Goal: Transaction & Acquisition: Subscribe to service/newsletter

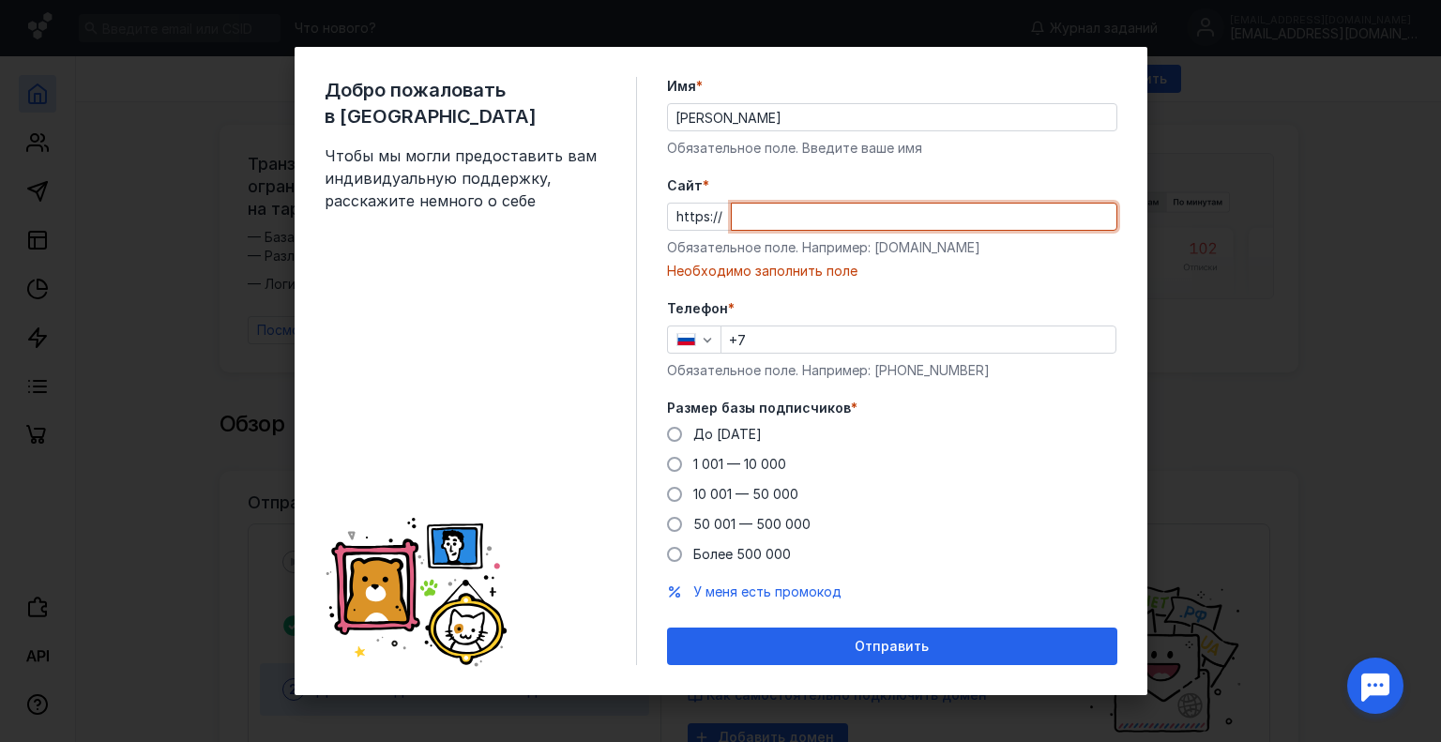
paste input "[DOMAIN_NAME][URL]"
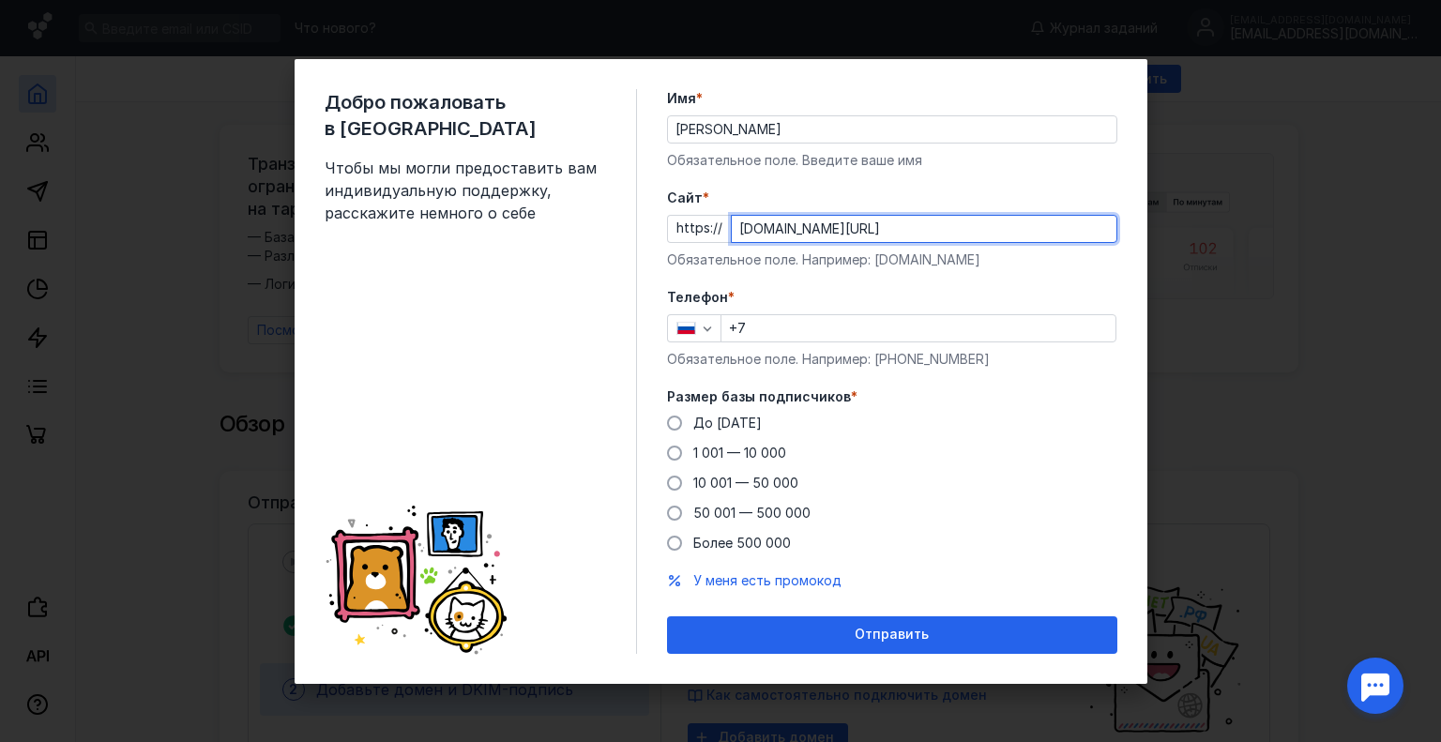
type input "[DOMAIN_NAME][URL]"
click at [858, 337] on input "+7" at bounding box center [918, 328] width 394 height 26
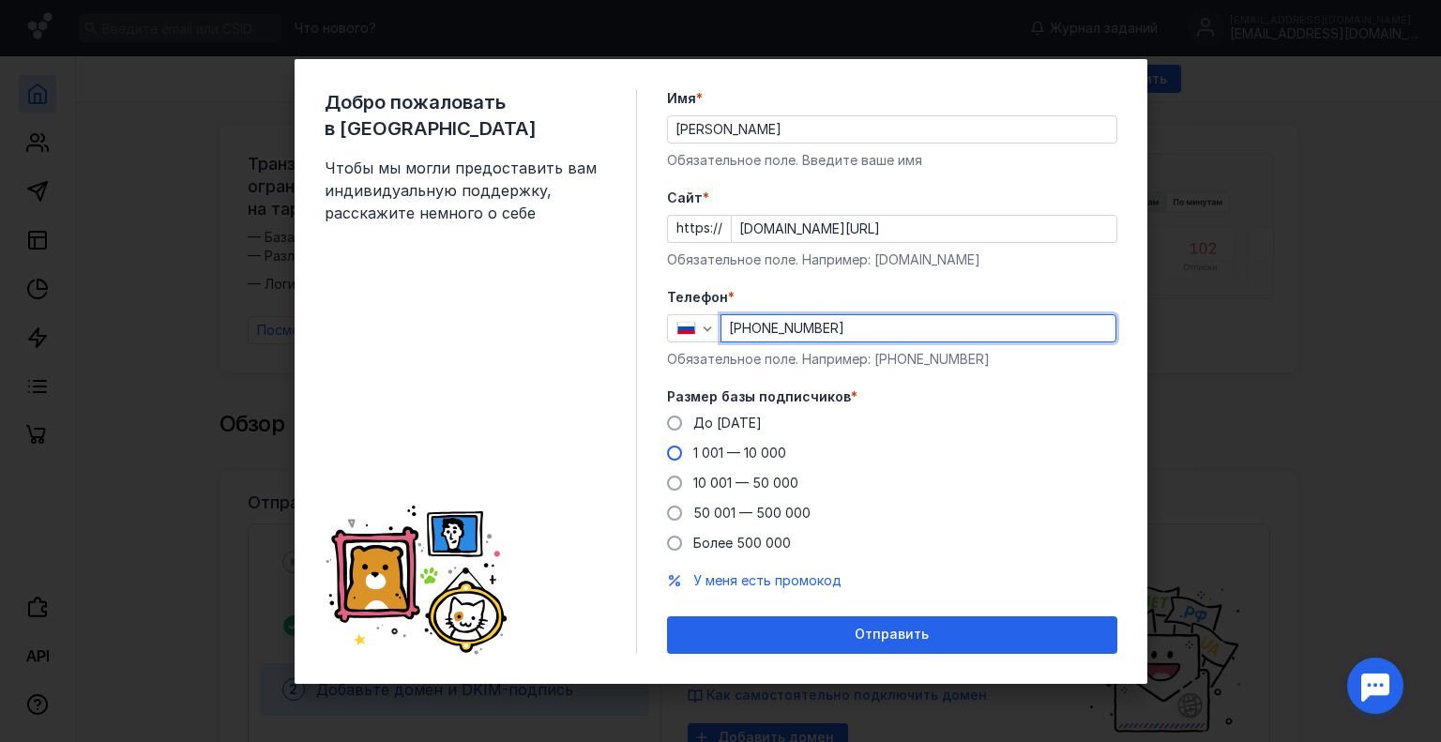
type input "[PHONE_NUMBER]"
click at [675, 459] on span at bounding box center [674, 453] width 15 height 15
click at [0, 0] on input "1 001 — 10 000" at bounding box center [0, 0] width 0 height 0
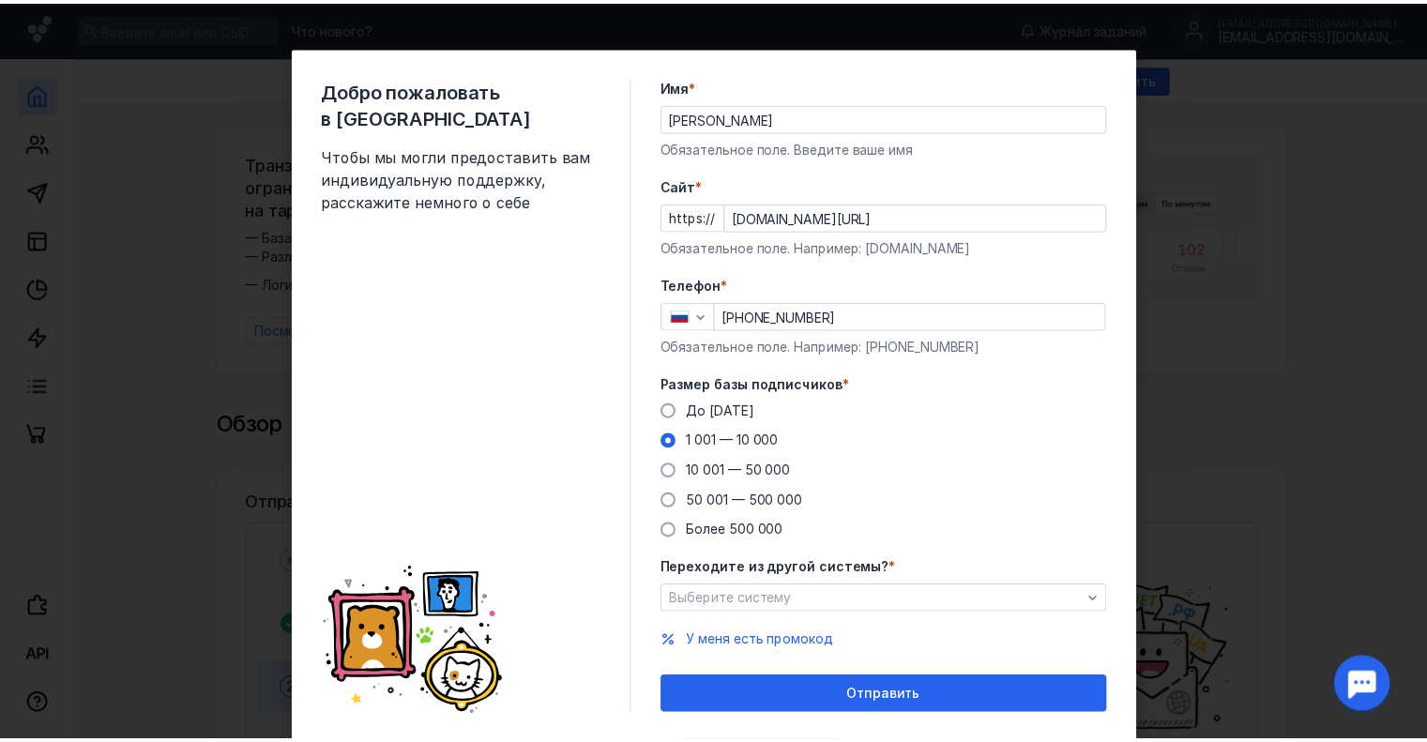
scroll to position [49, 0]
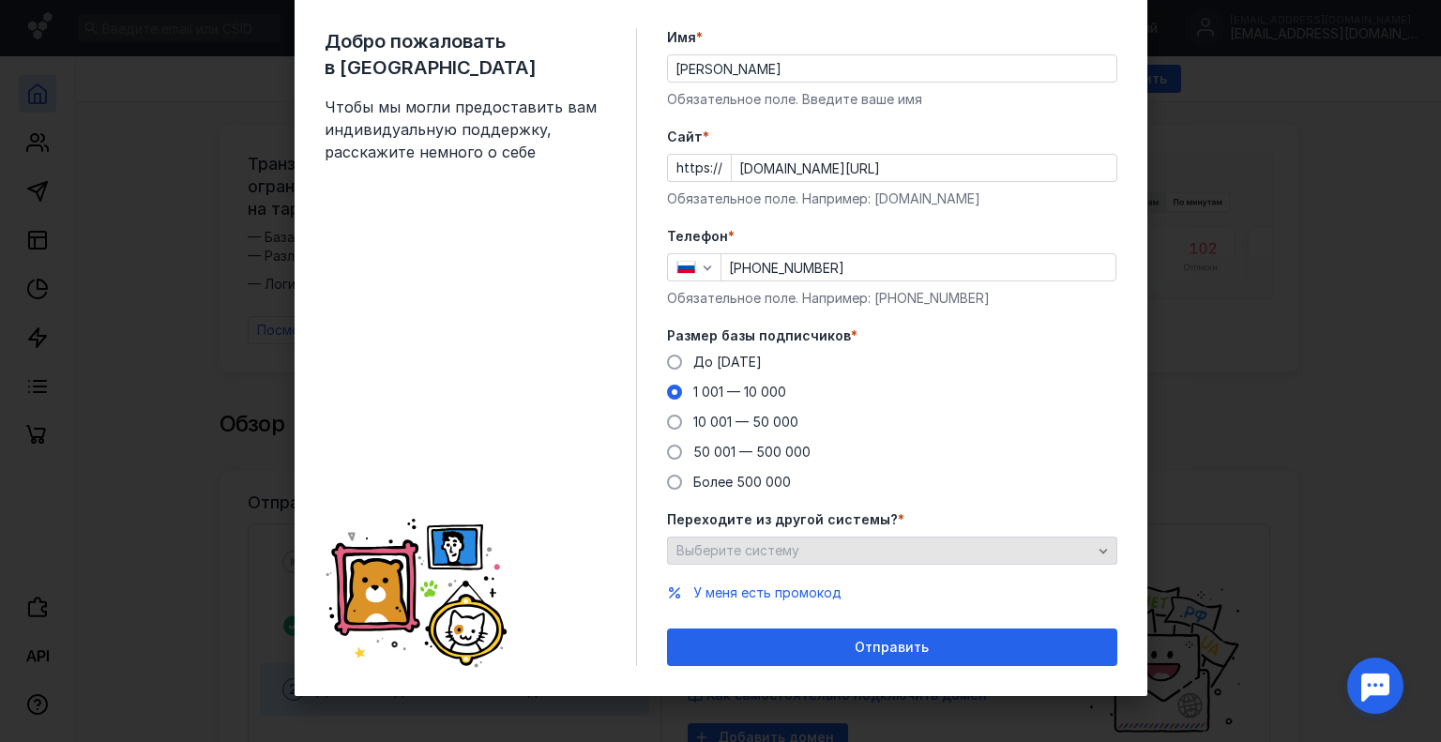
click at [892, 550] on div "Выберите систему" at bounding box center [884, 551] width 425 height 16
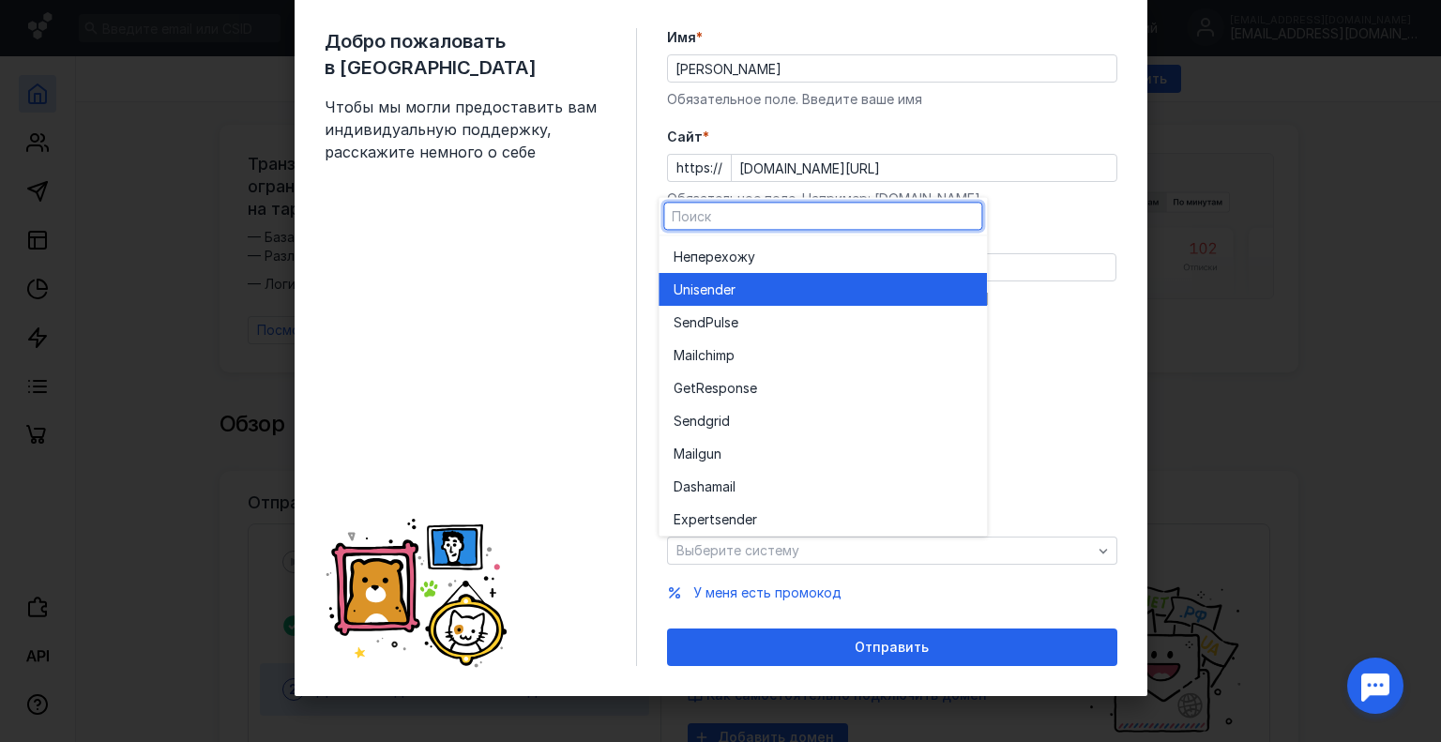
click at [758, 284] on div "Unisende r" at bounding box center [823, 289] width 298 height 19
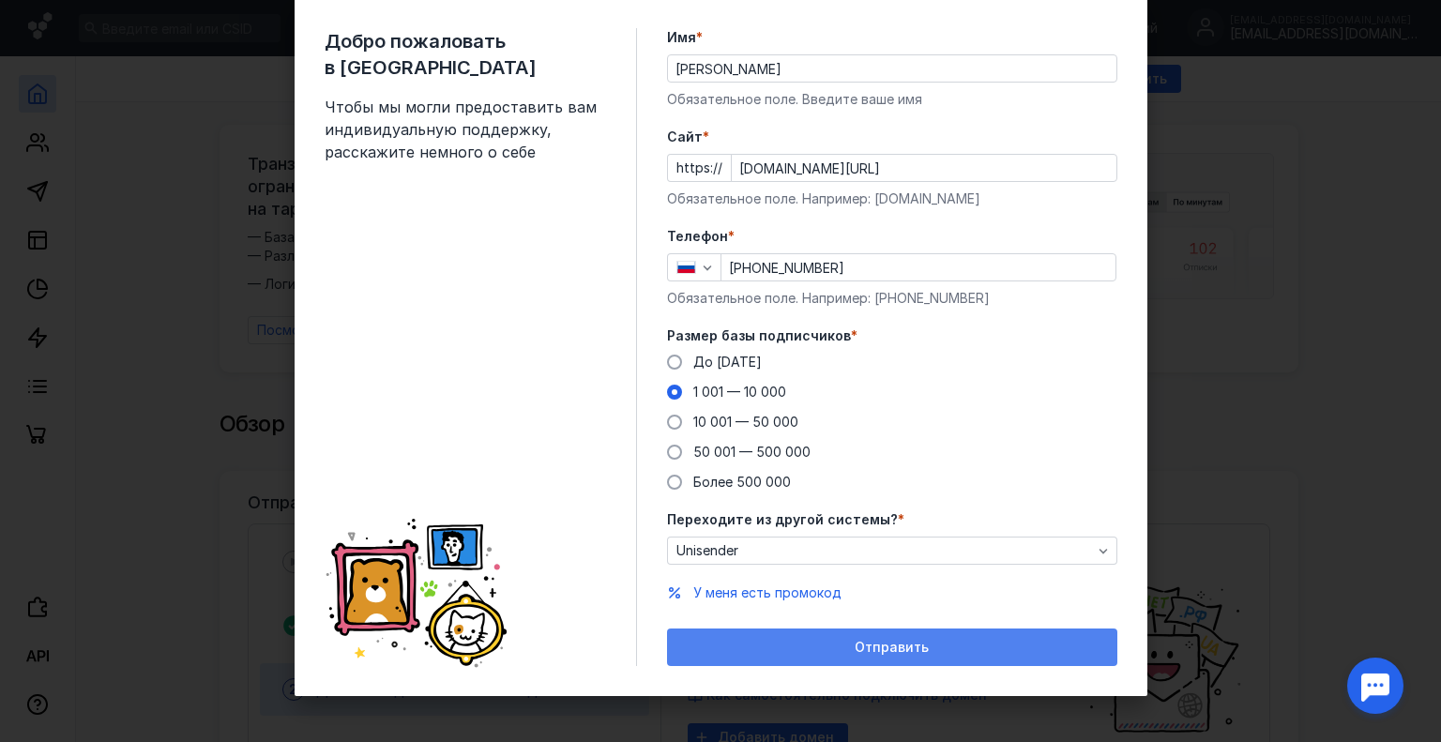
click at [904, 642] on span "Отправить" at bounding box center [892, 648] width 74 height 16
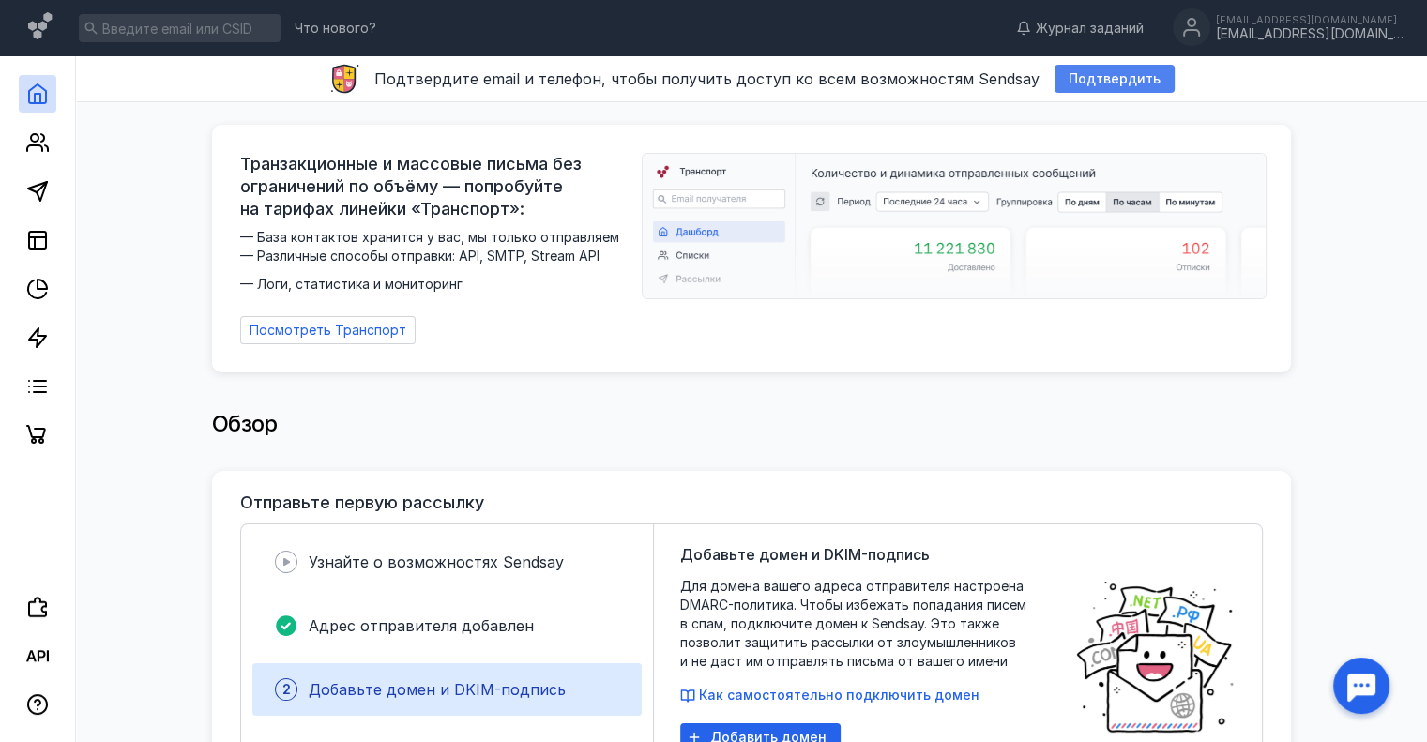
click at [1099, 76] on span "Подтвердить" at bounding box center [1114, 79] width 92 height 16
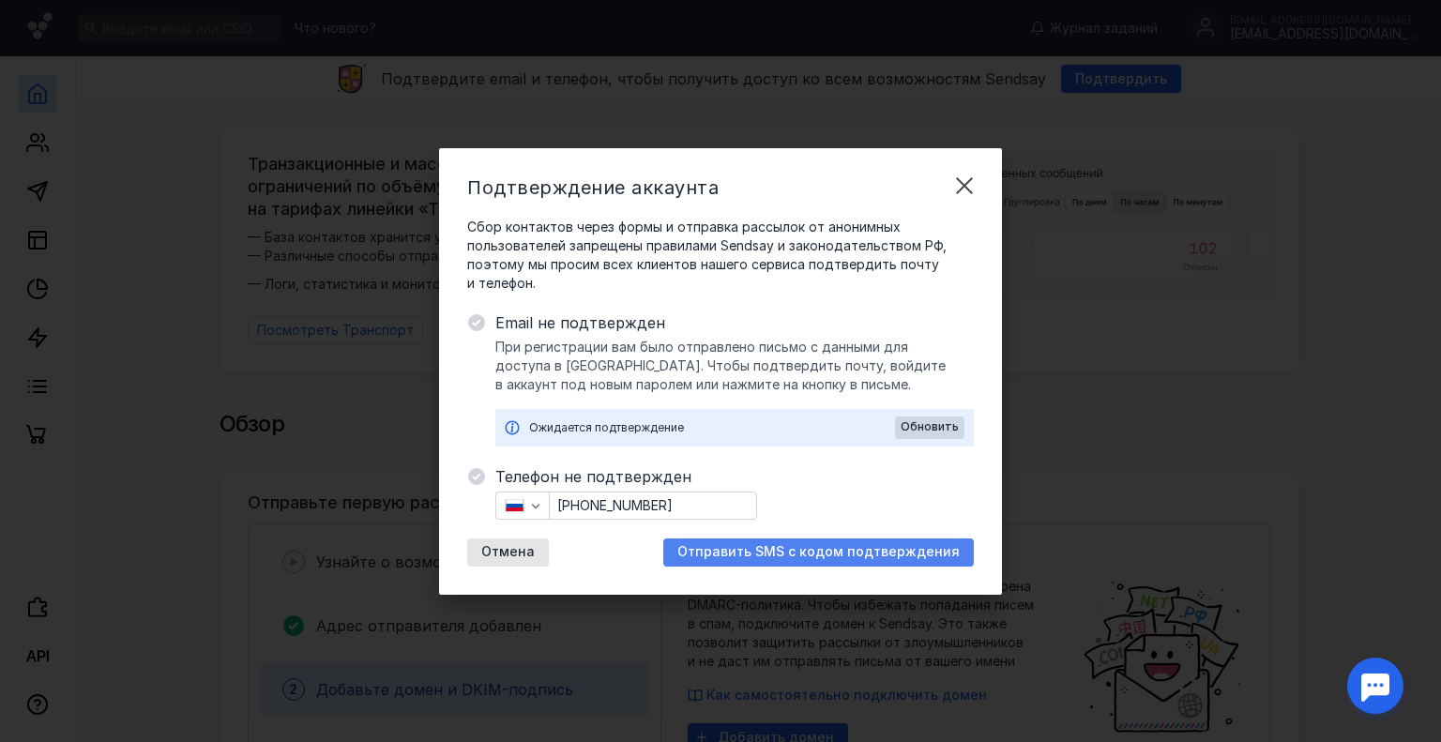
click at [818, 549] on span "Отправить SMS с кодом подтверждения" at bounding box center [818, 552] width 282 height 16
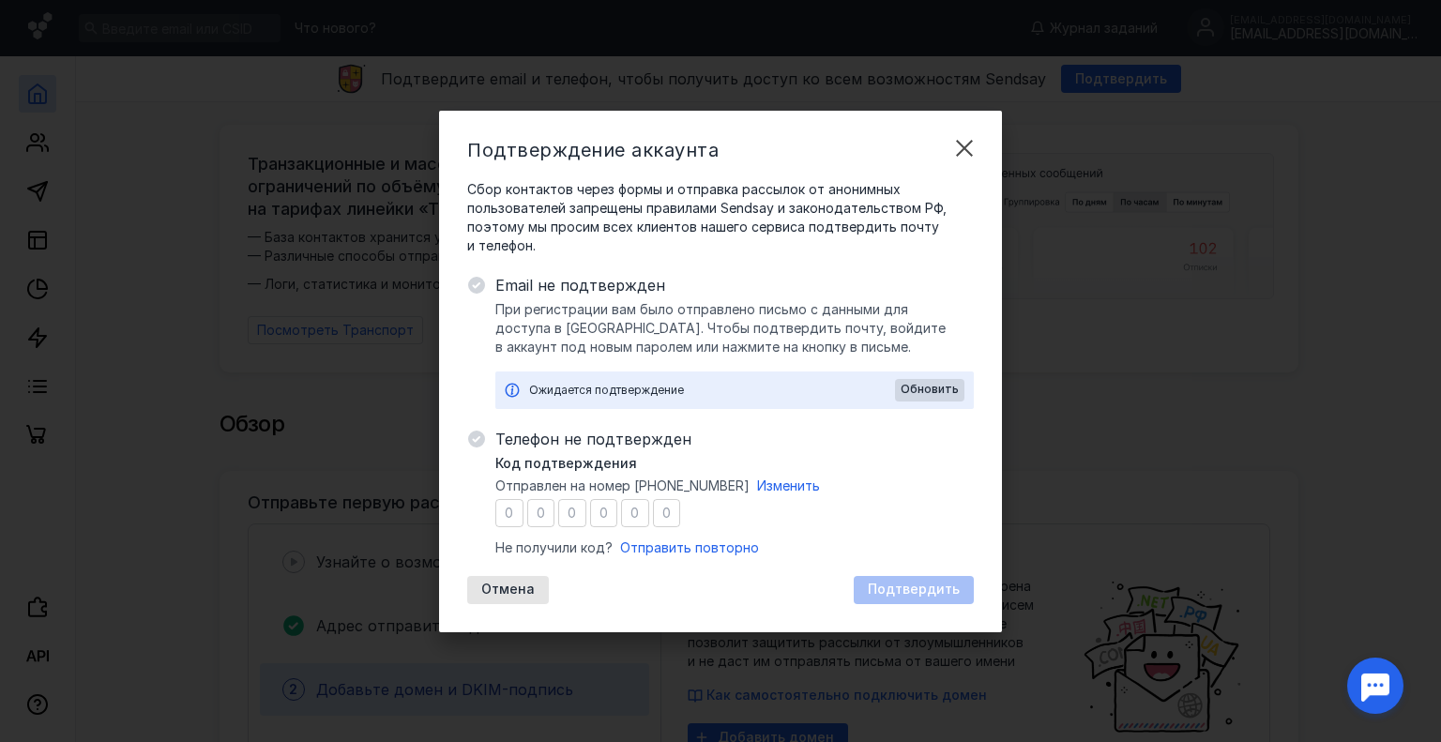
type input "0"
type input "7"
type input "5"
type input "1"
type input "0"
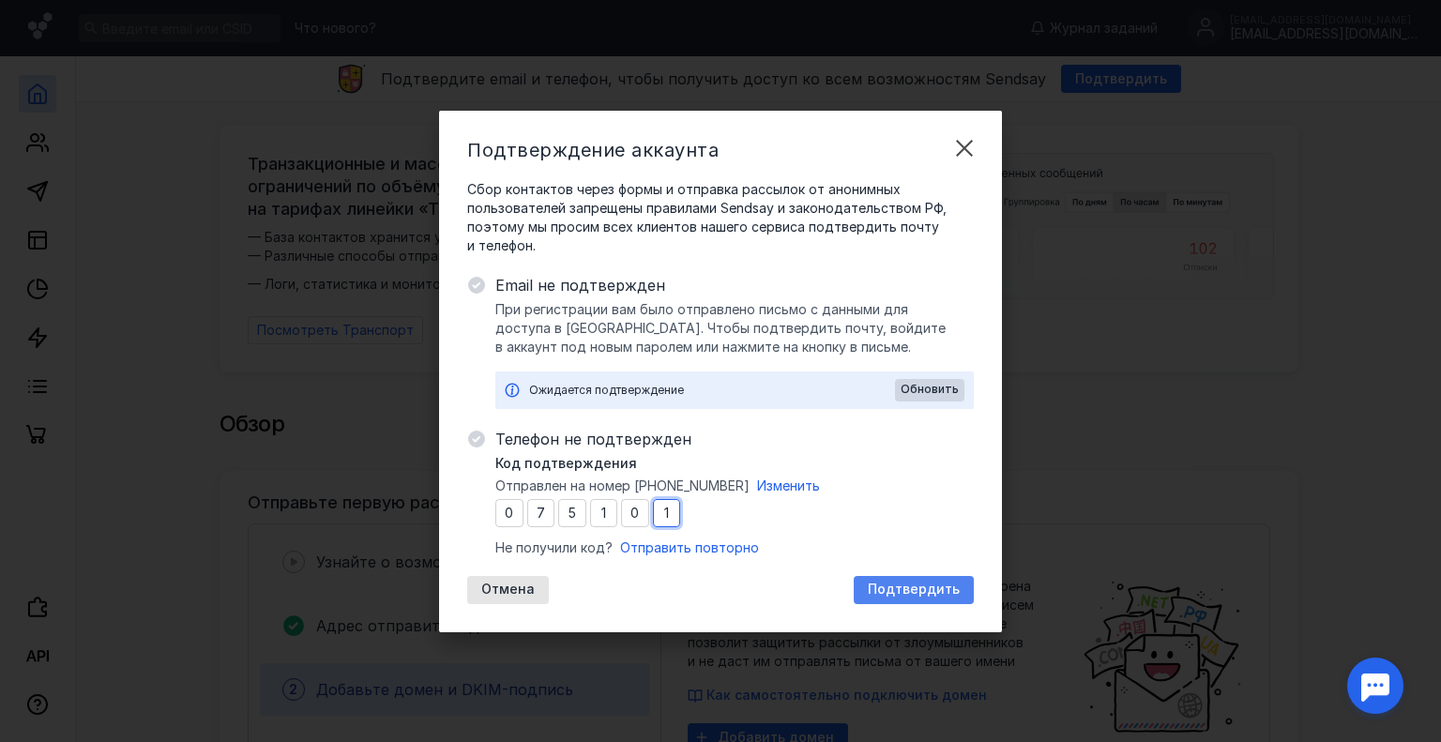
type input "1"
click at [888, 578] on div "Подтвердить" at bounding box center [914, 590] width 120 height 28
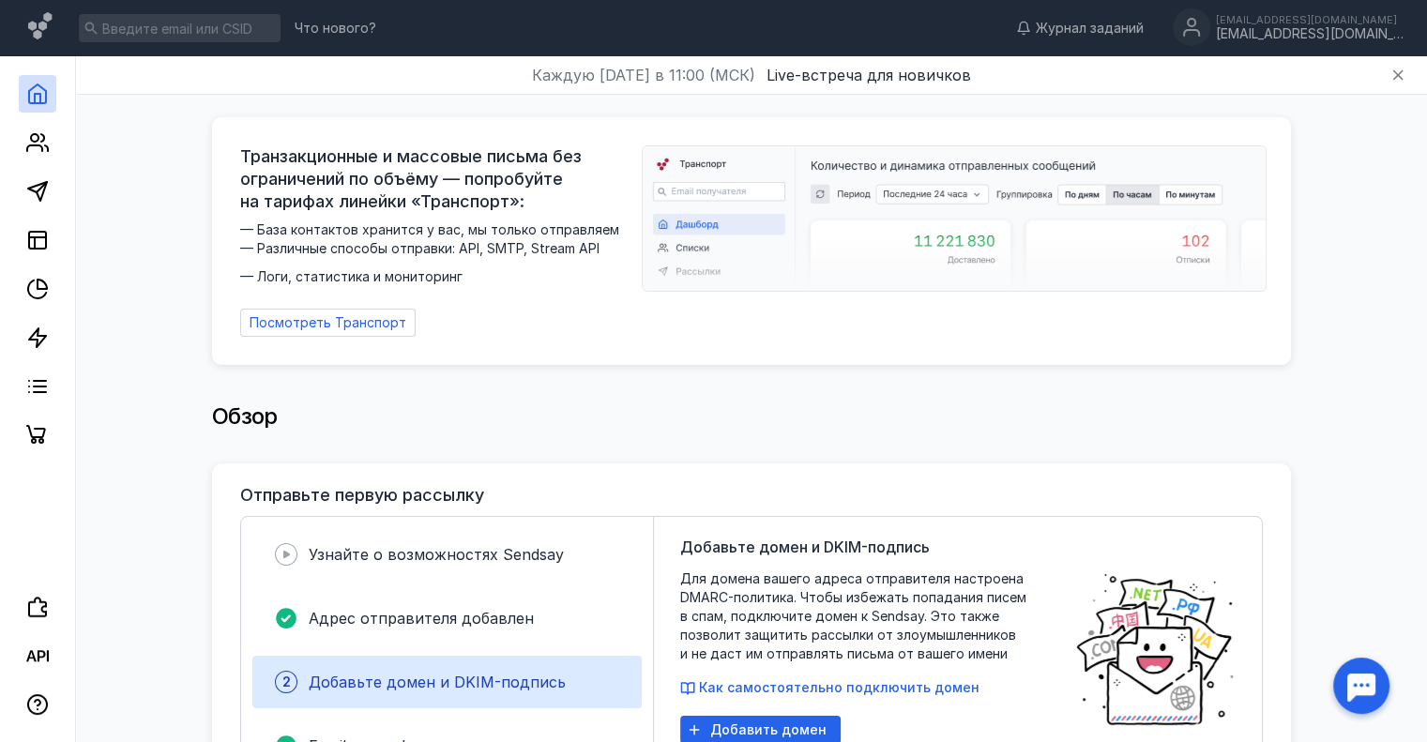
scroll to position [375, 0]
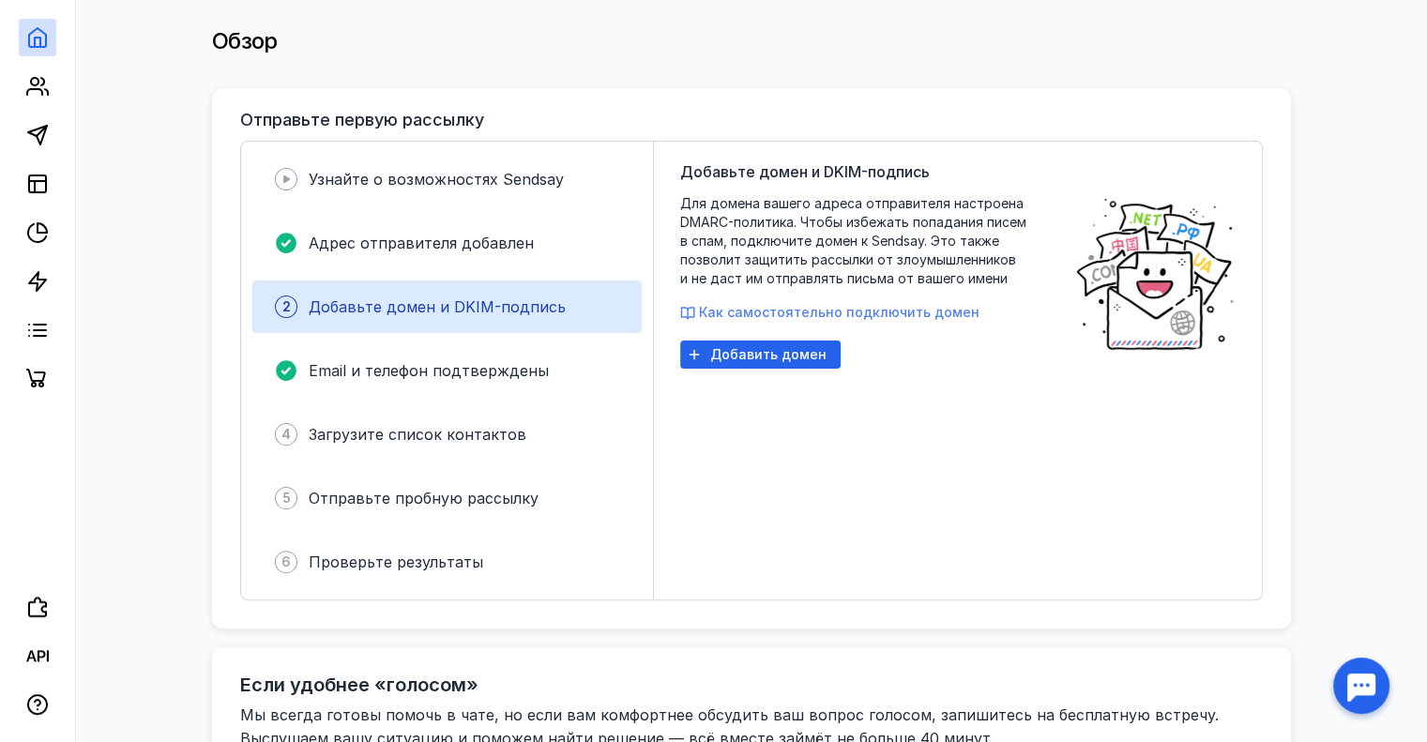
click at [810, 304] on span "Как самостоятельно подключить домен" at bounding box center [839, 312] width 280 height 16
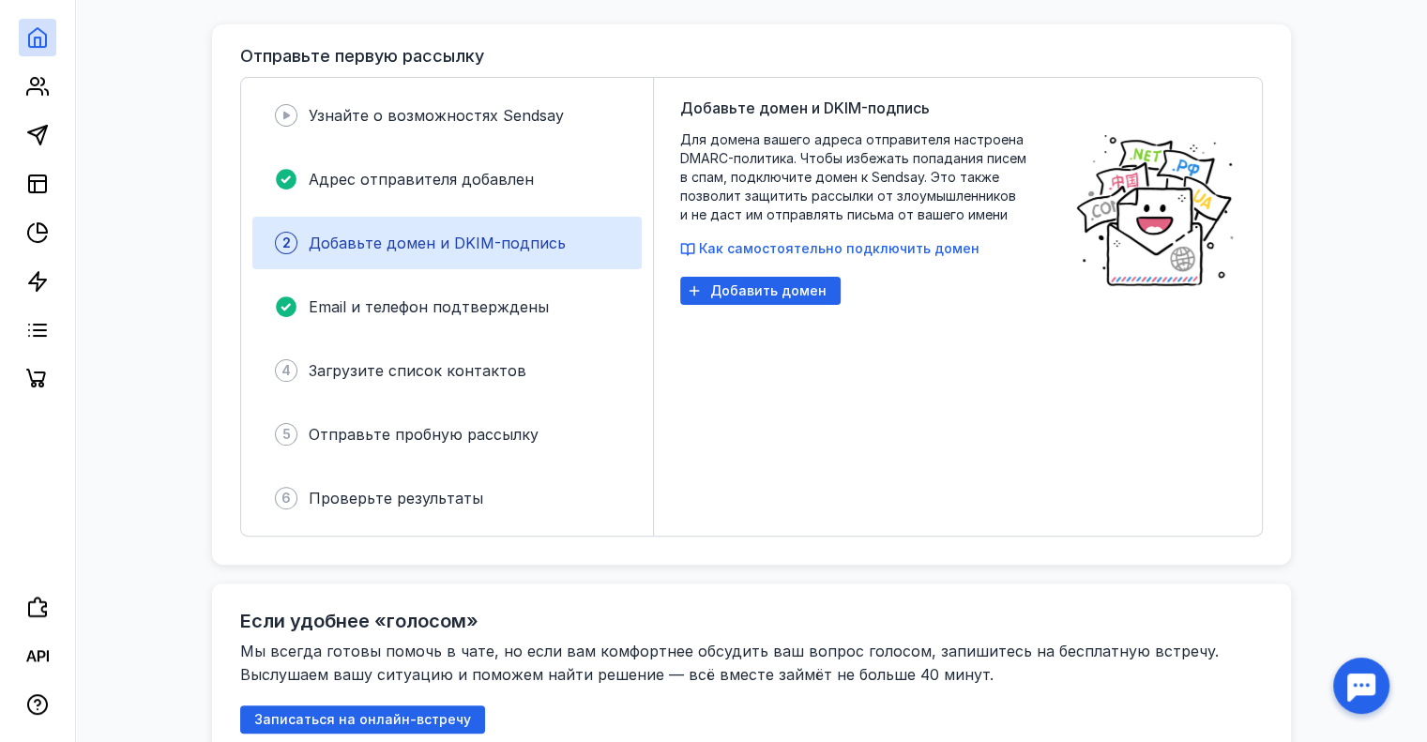
scroll to position [563, 0]
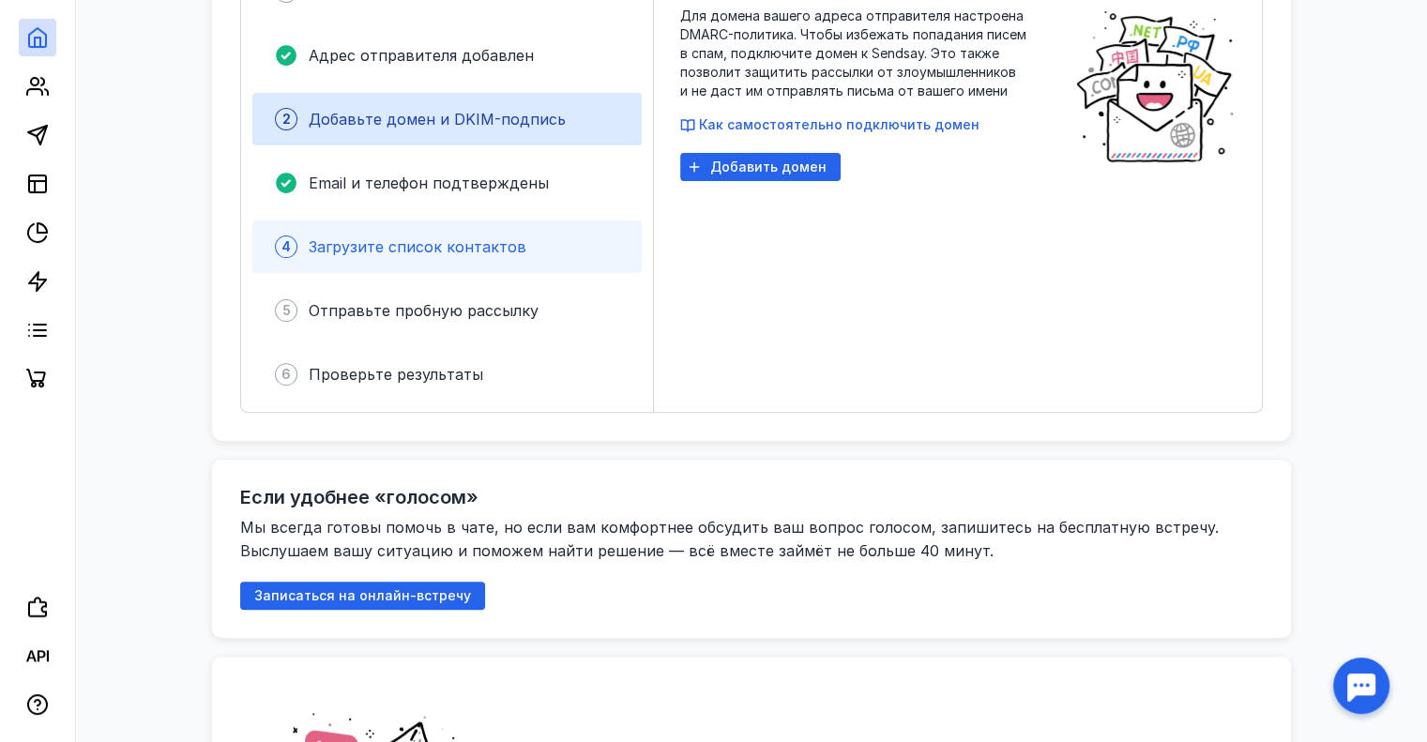
click at [479, 237] on span "Загрузите список контактов" at bounding box center [418, 246] width 218 height 19
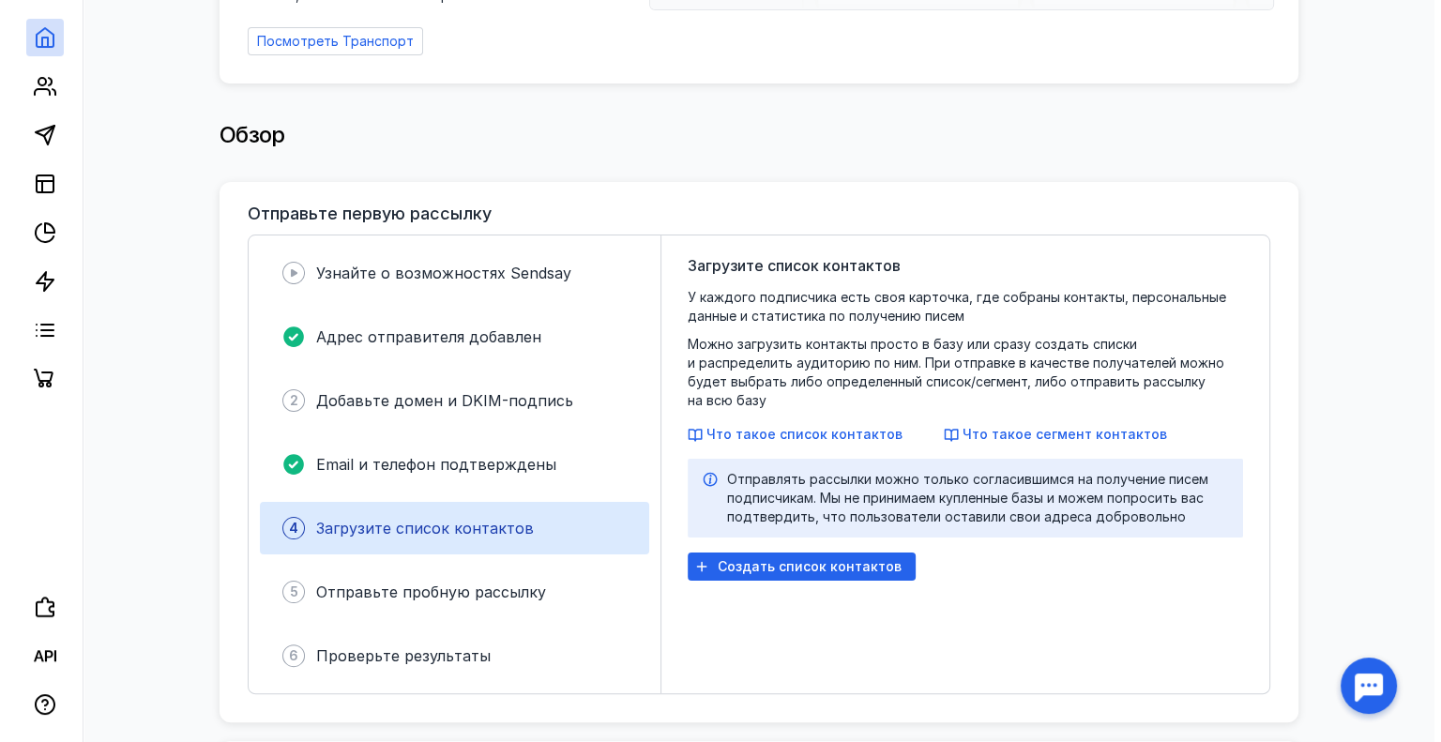
scroll to position [469, 0]
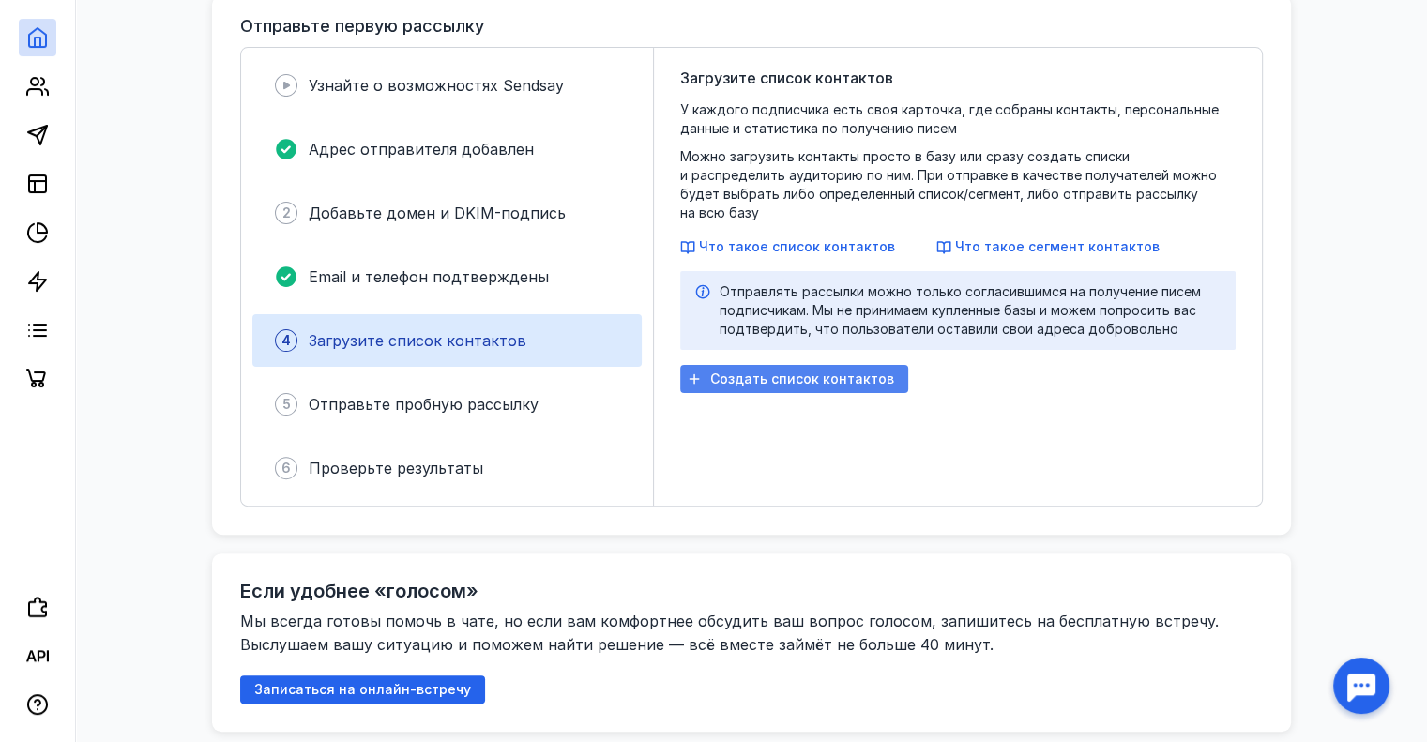
click at [832, 371] on span "Создать список контактов" at bounding box center [802, 379] width 184 height 16
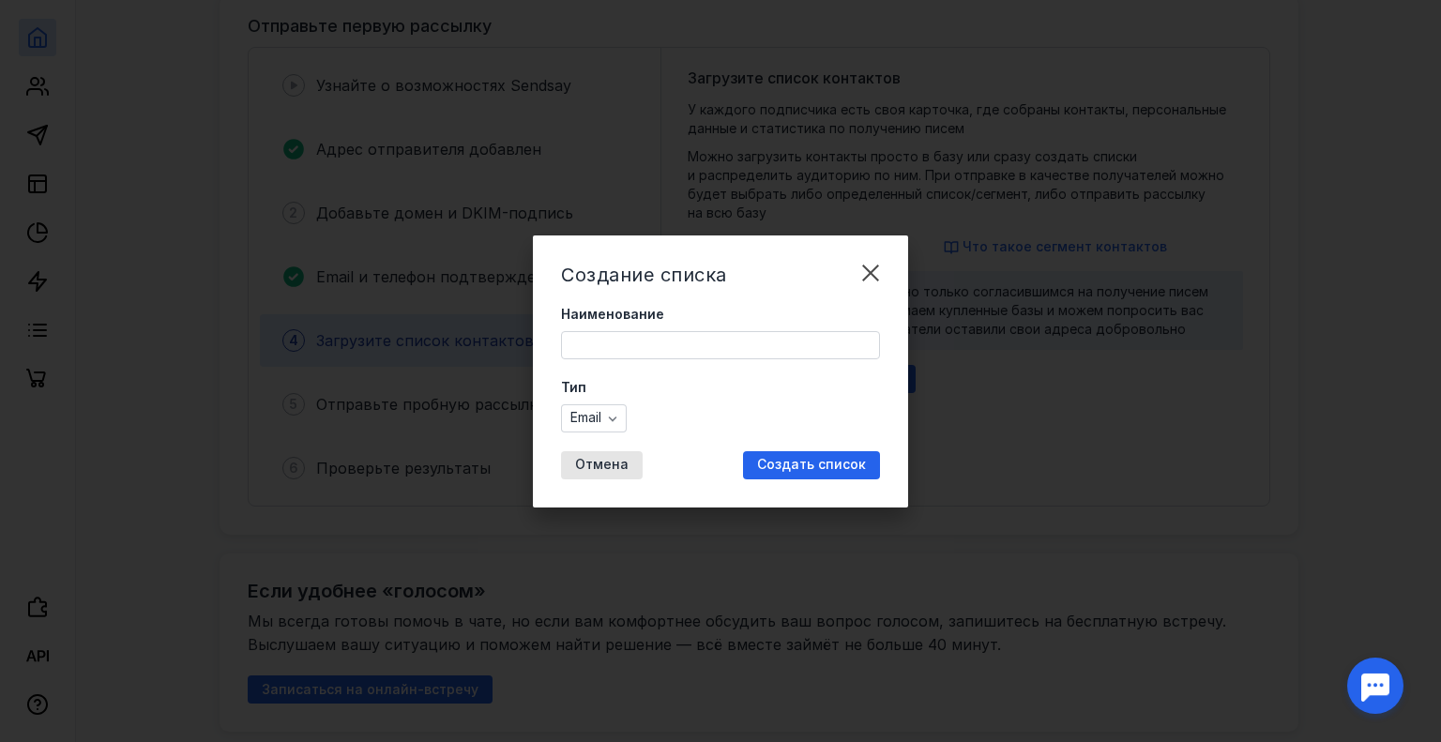
click at [689, 344] on input "Наименование" at bounding box center [720, 345] width 317 height 26
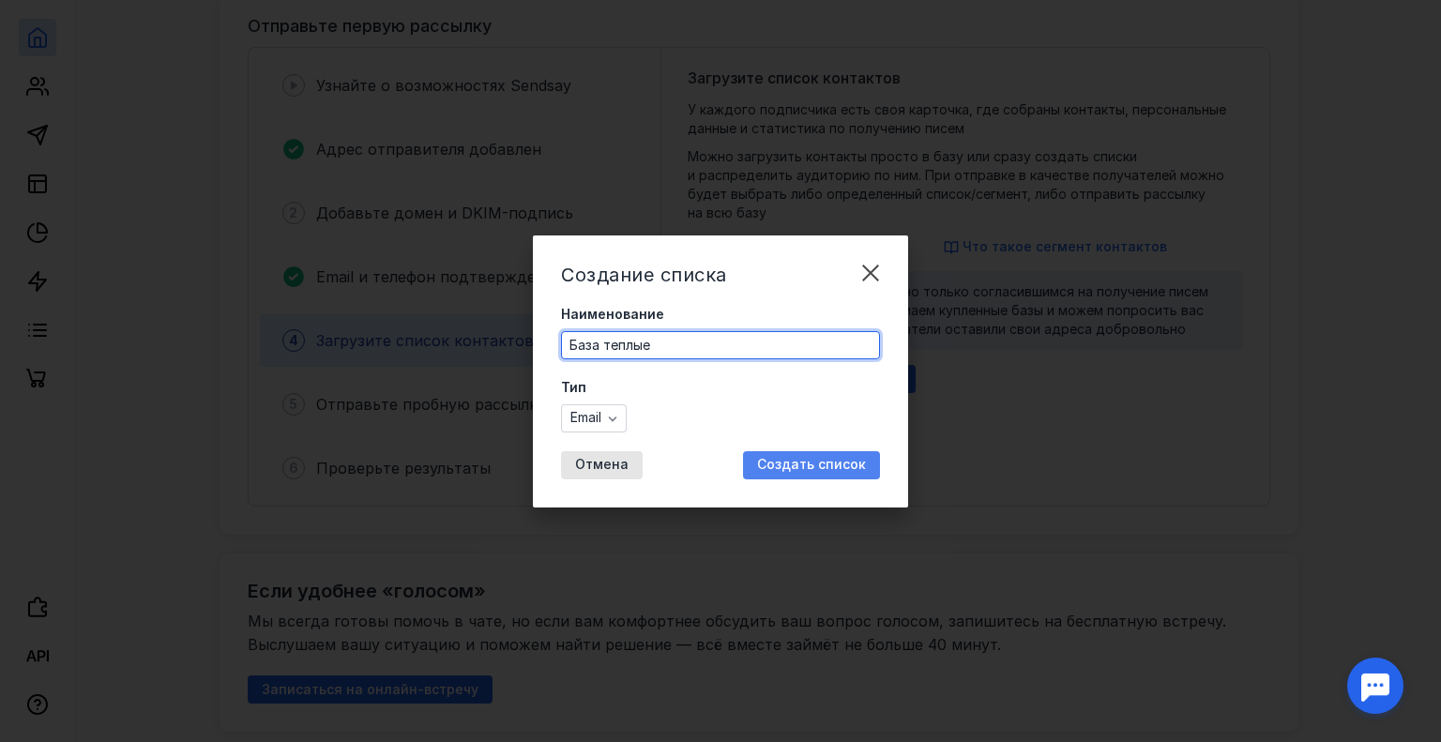
type input "База теплые"
click at [804, 457] on span "Создать список" at bounding box center [811, 465] width 109 height 16
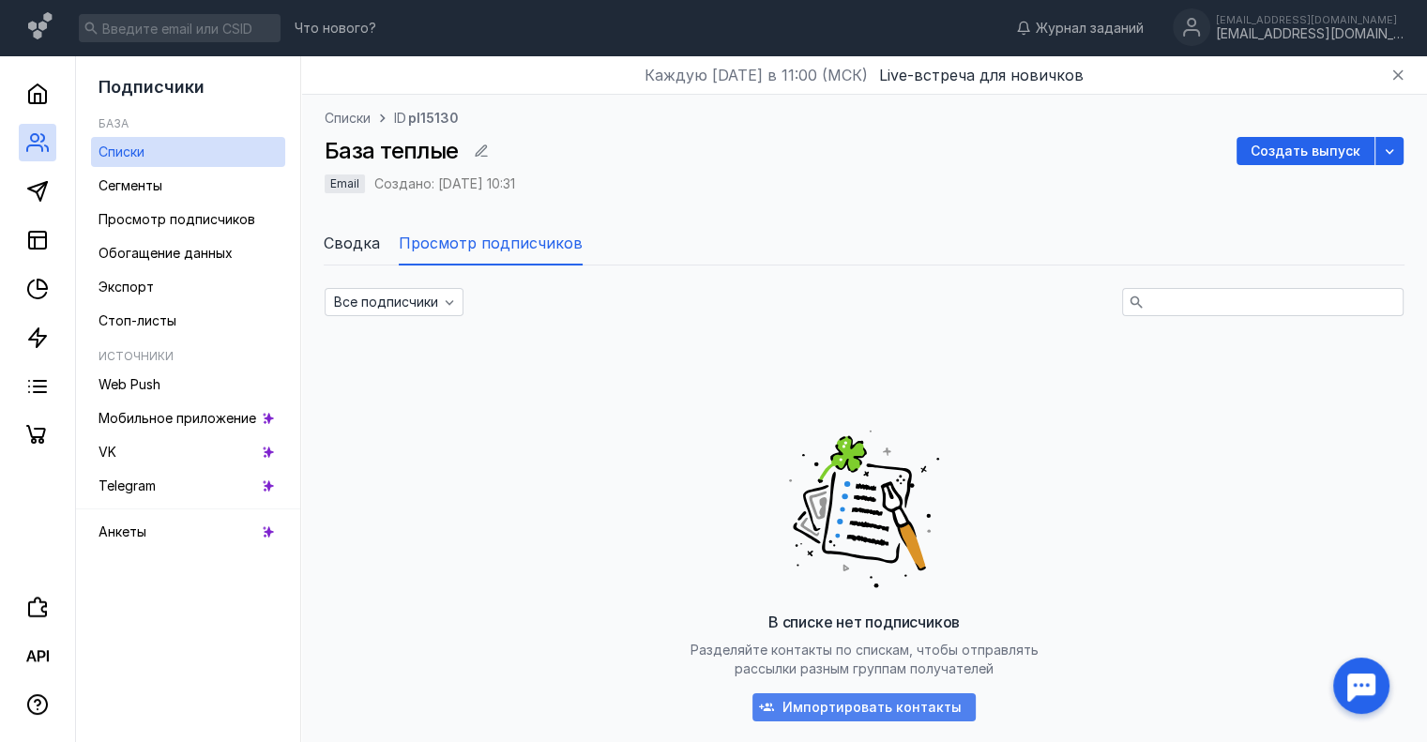
click at [839, 697] on div "Импортировать контакты" at bounding box center [863, 707] width 223 height 28
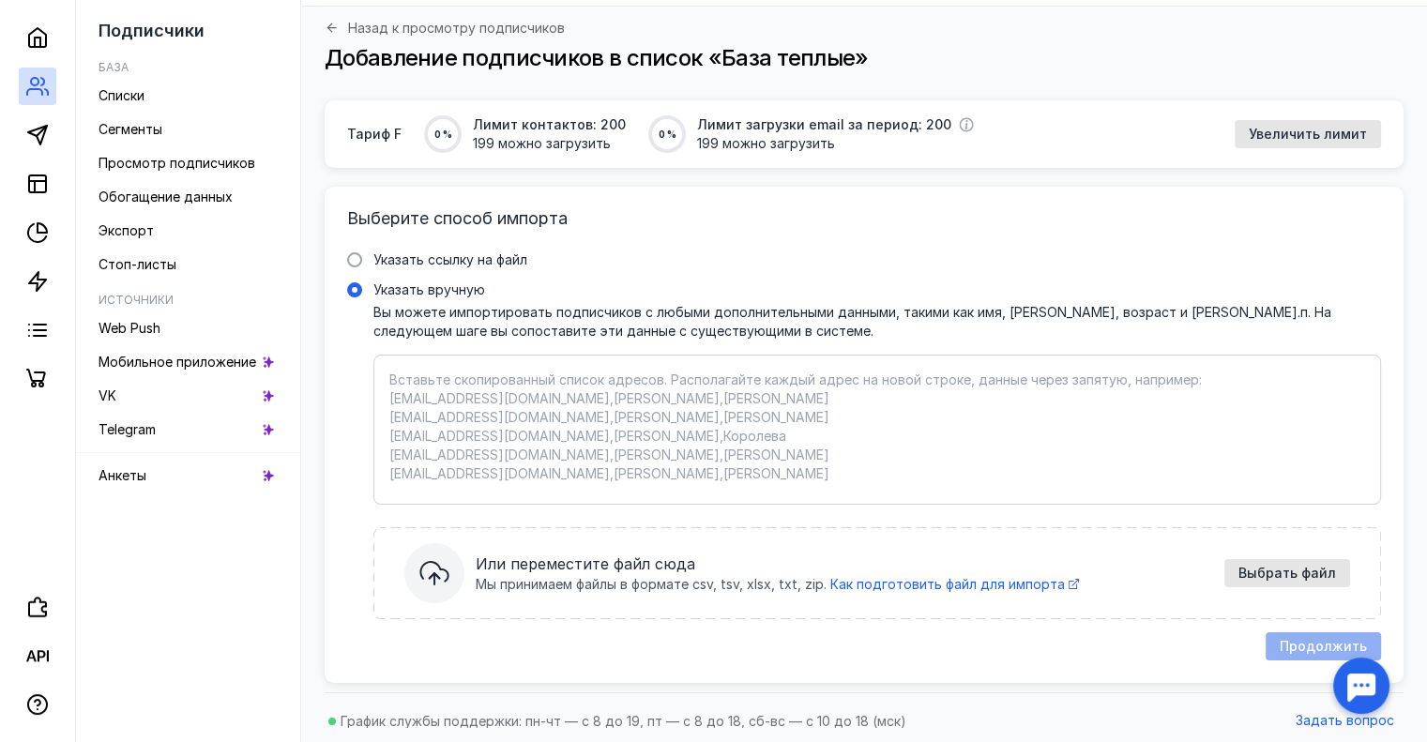
scroll to position [94, 0]
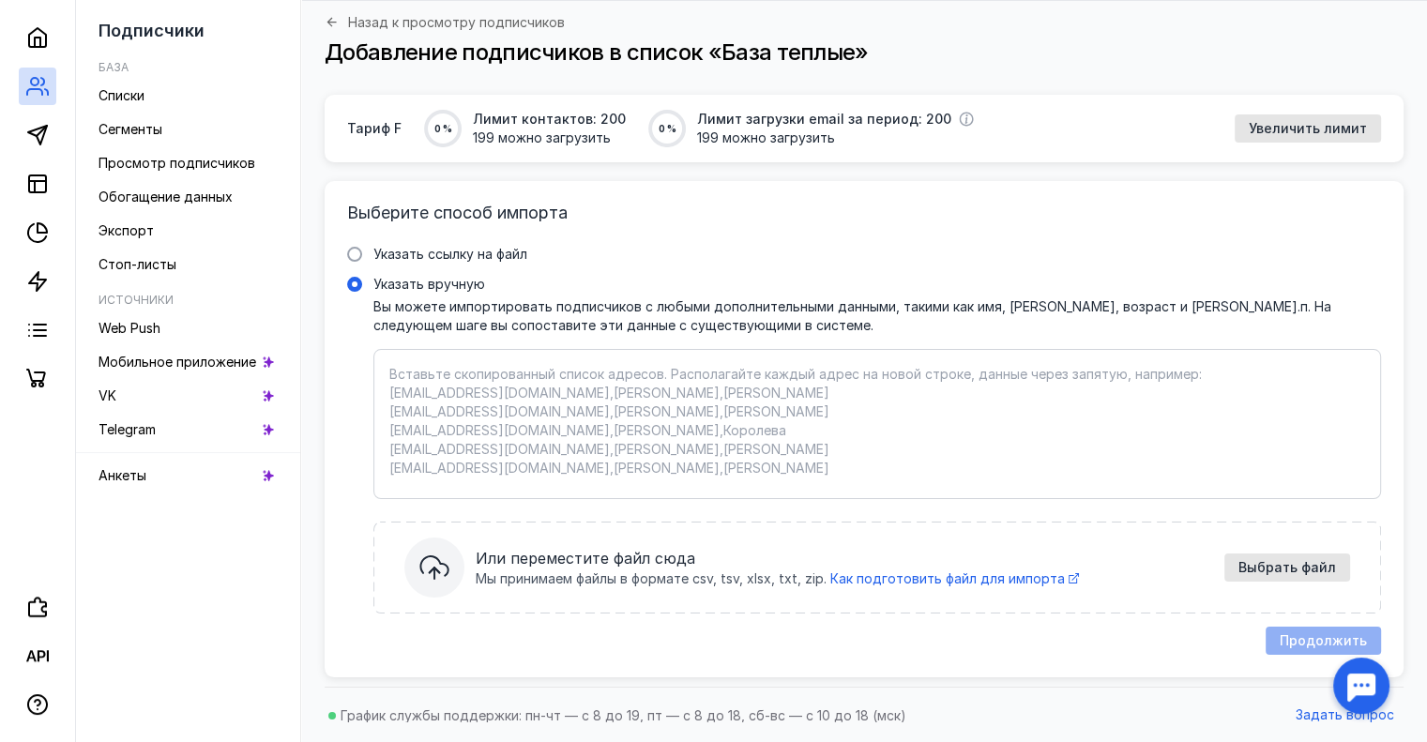
click at [679, 389] on textarea "Указать вручную Вы можете импортировать подписчиков с любыми дополнительными да…" at bounding box center [877, 424] width 976 height 118
paste textarea "[EMAIL_ADDRESS][DOMAIN_NAME] [EMAIL_ADDRESS][DOMAIN_NAME] [EMAIL_ADDRESS][DOMAI…"
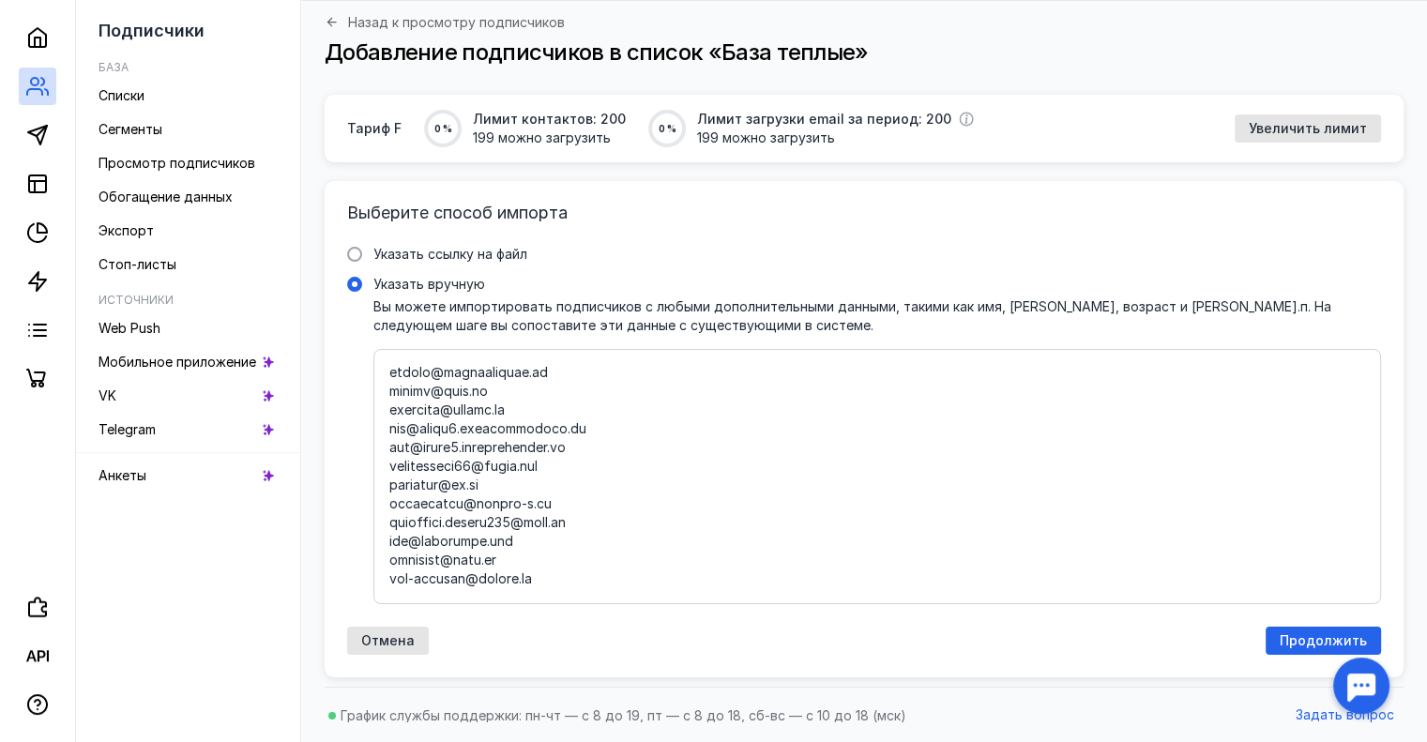
scroll to position [22270, 0]
type textarea "[EMAIL_ADDRESS][DOMAIN_NAME] [EMAIL_ADDRESS][DOMAIN_NAME] [EMAIL_ADDRESS][DOMAI…"
click at [1318, 635] on span "Продолжить" at bounding box center [1322, 641] width 87 height 16
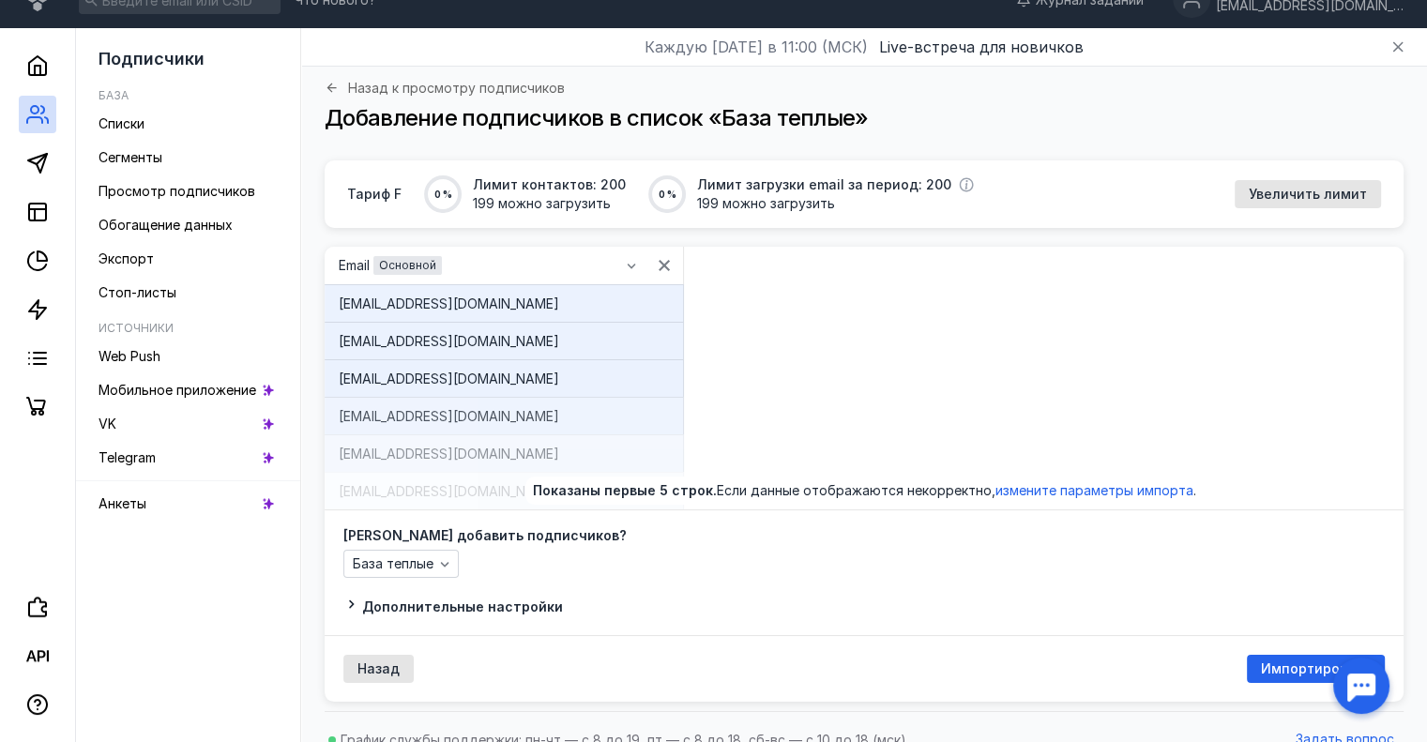
scroll to position [53, 0]
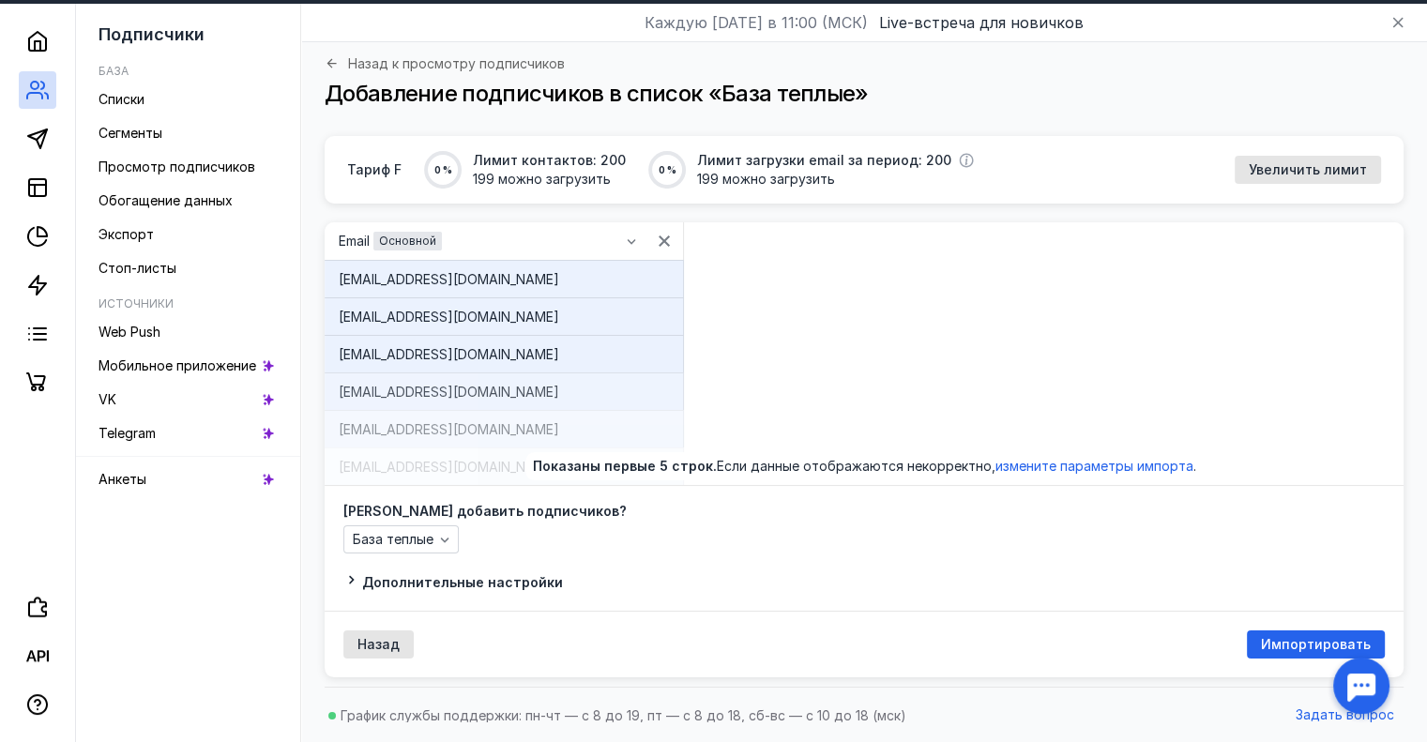
click at [1289, 172] on span "Увеличить лимит" at bounding box center [1308, 170] width 118 height 16
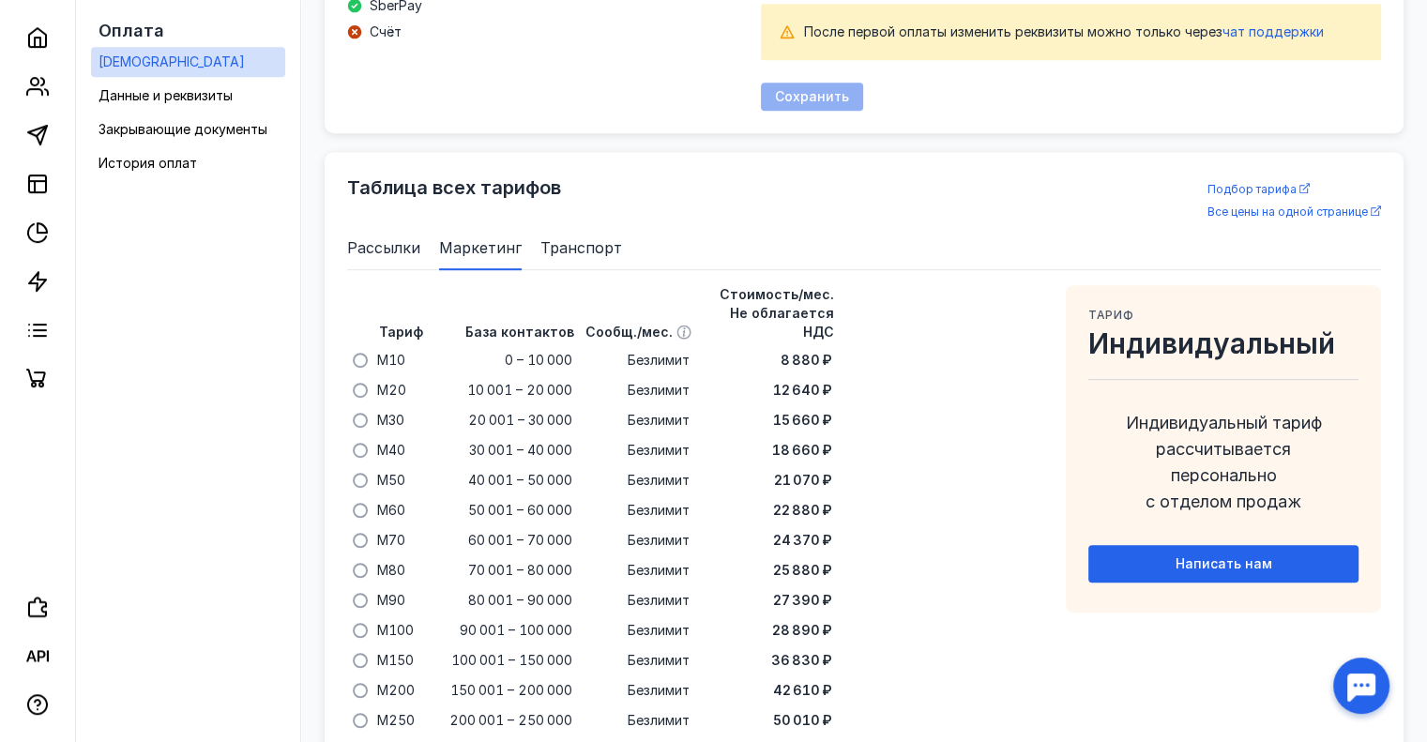
scroll to position [1205, 0]
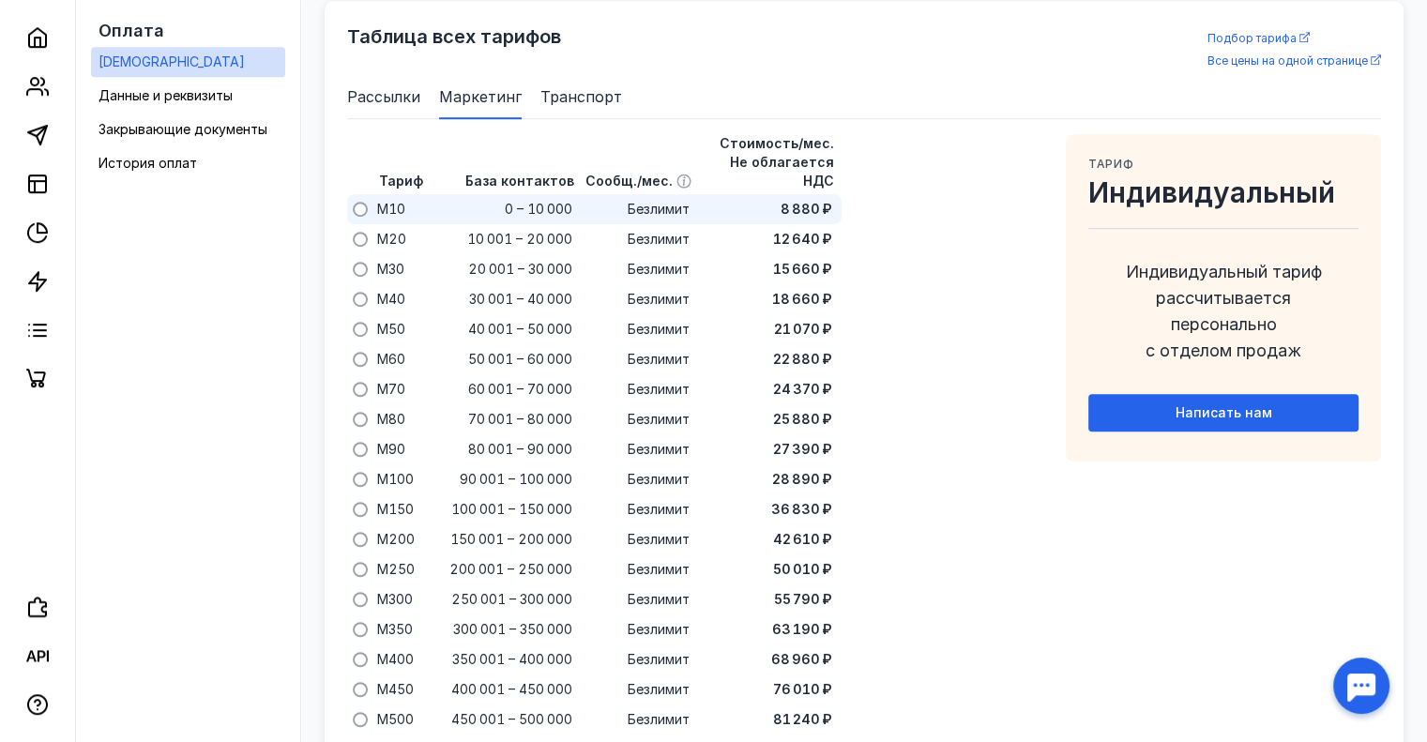
click at [362, 202] on span at bounding box center [360, 209] width 15 height 15
click at [0, 0] on input "radio" at bounding box center [0, 0] width 0 height 0
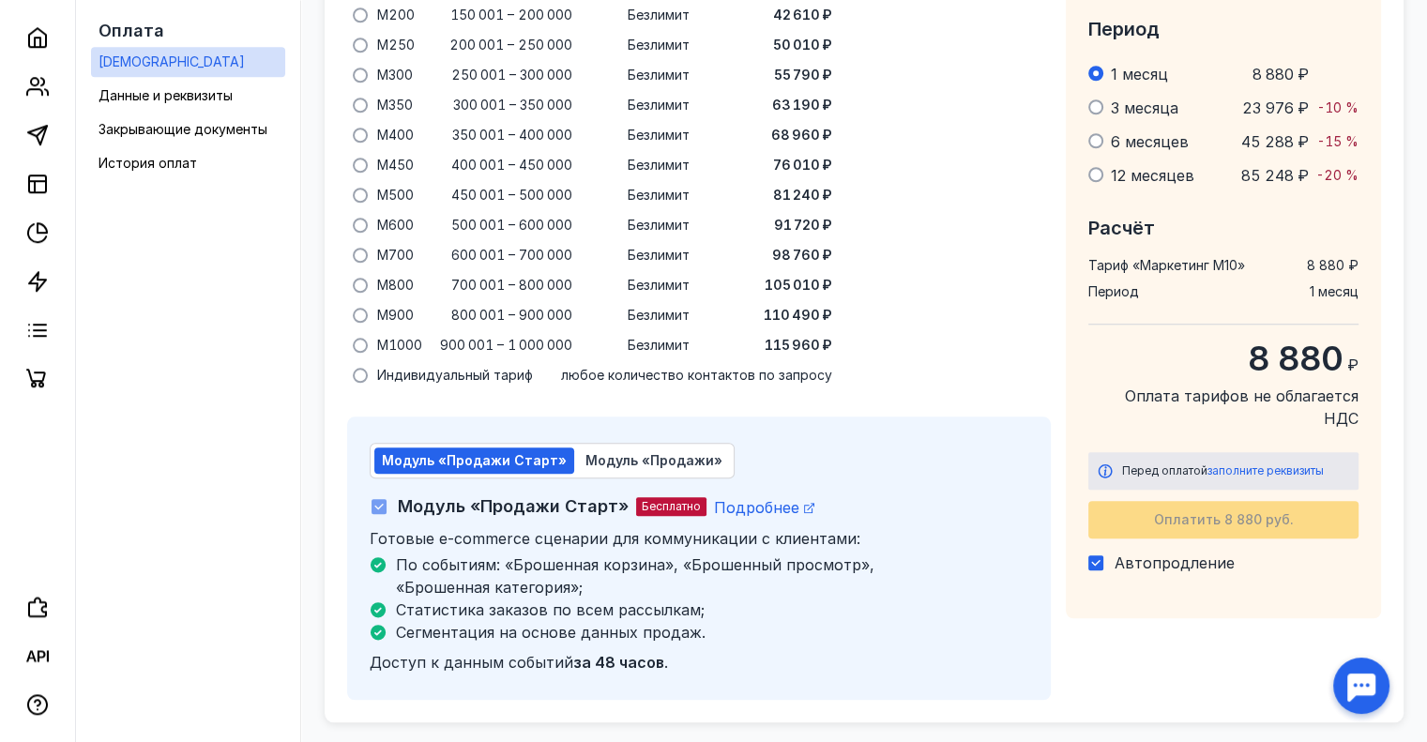
scroll to position [1779, 0]
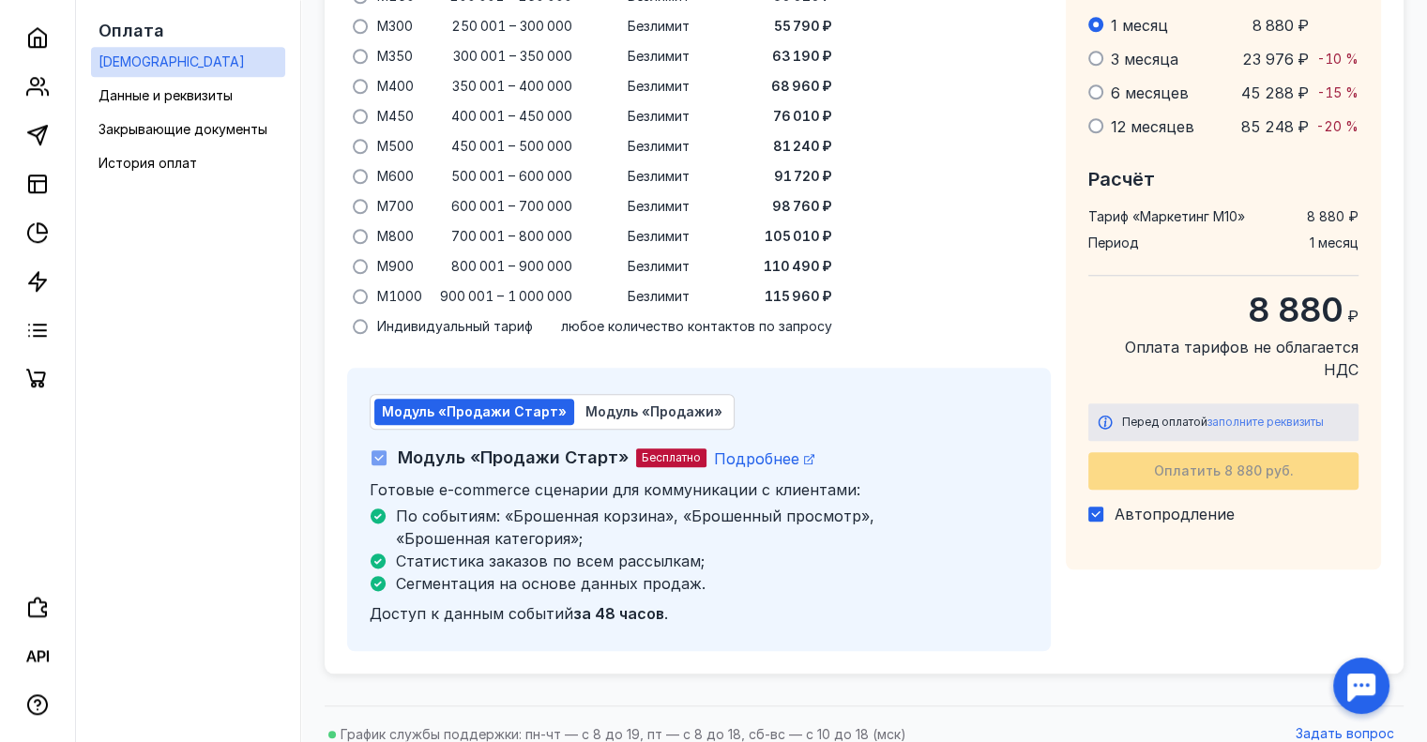
click at [1242, 415] on span "заполните реквизиты" at bounding box center [1265, 422] width 116 height 14
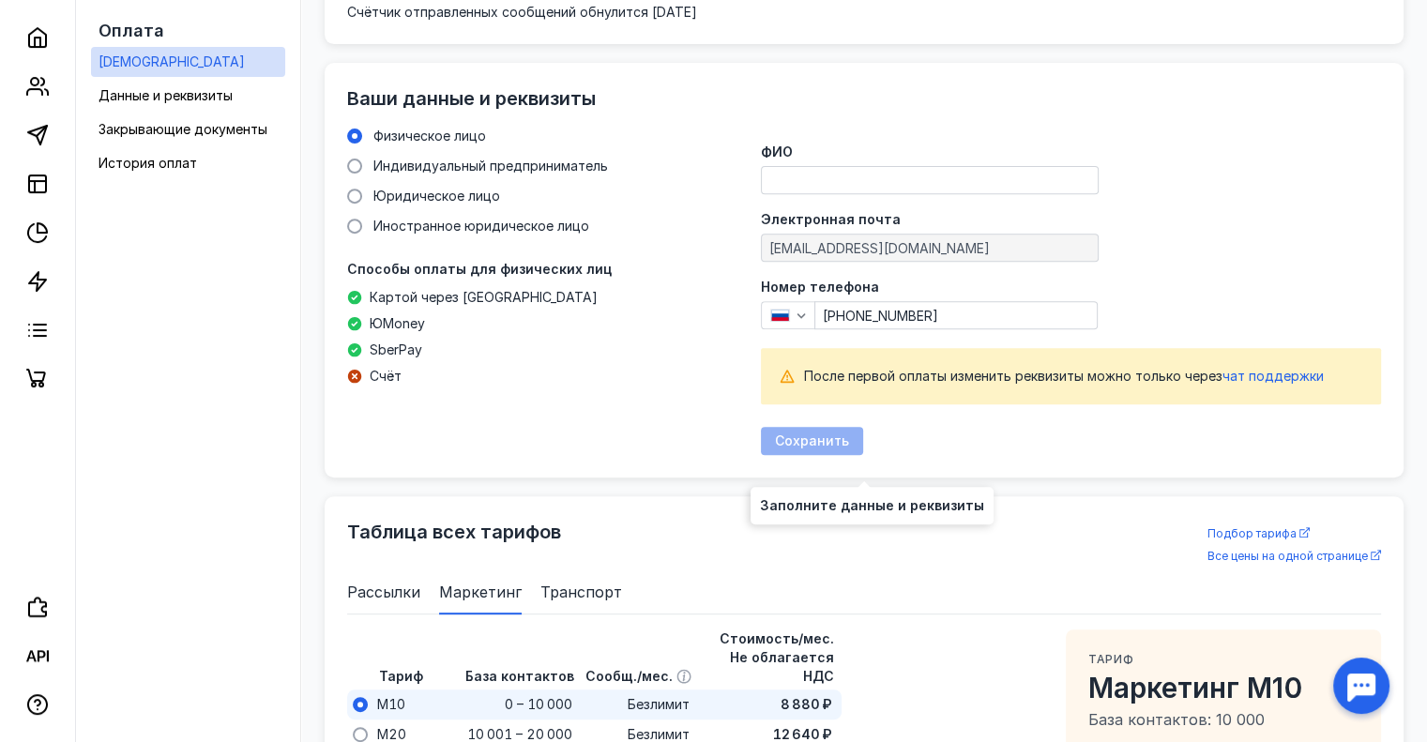
scroll to position [709, 0]
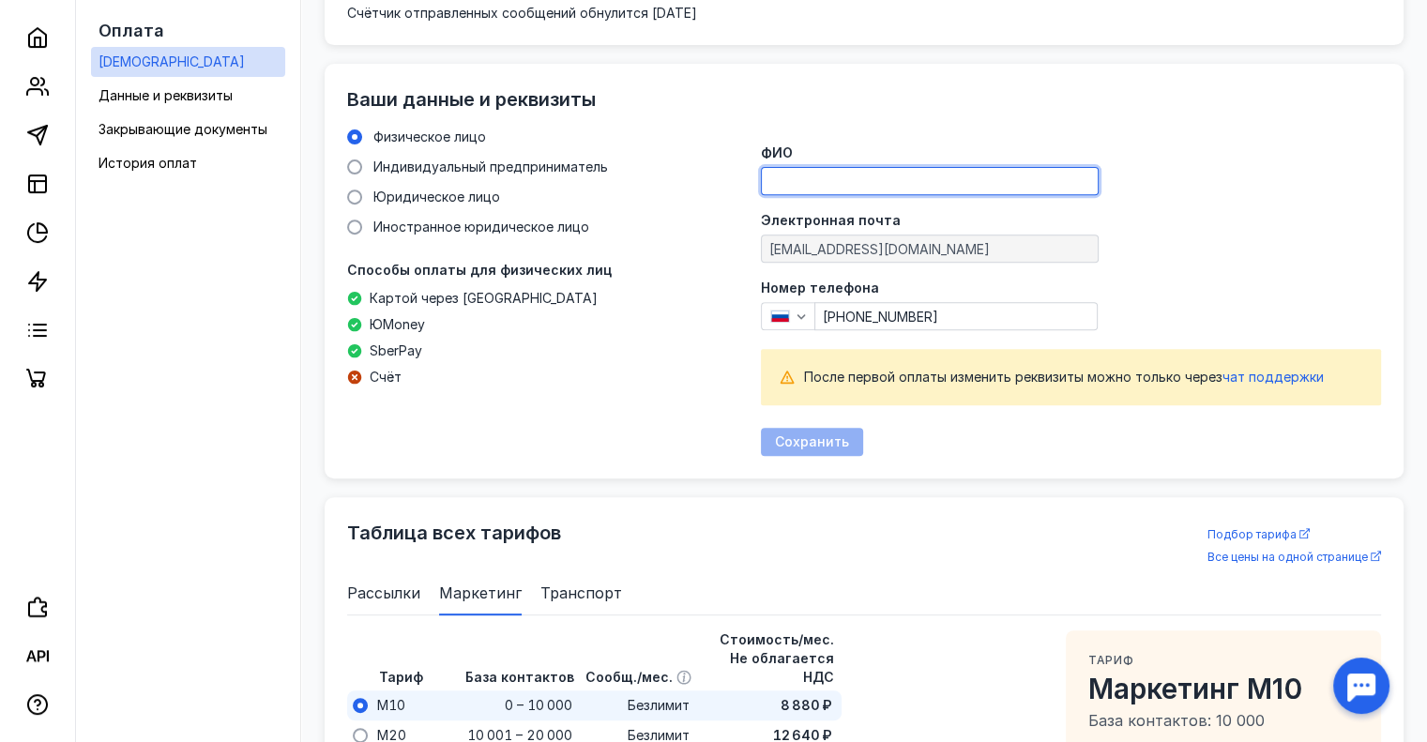
click at [864, 174] on input "ФИО" at bounding box center [930, 181] width 336 height 26
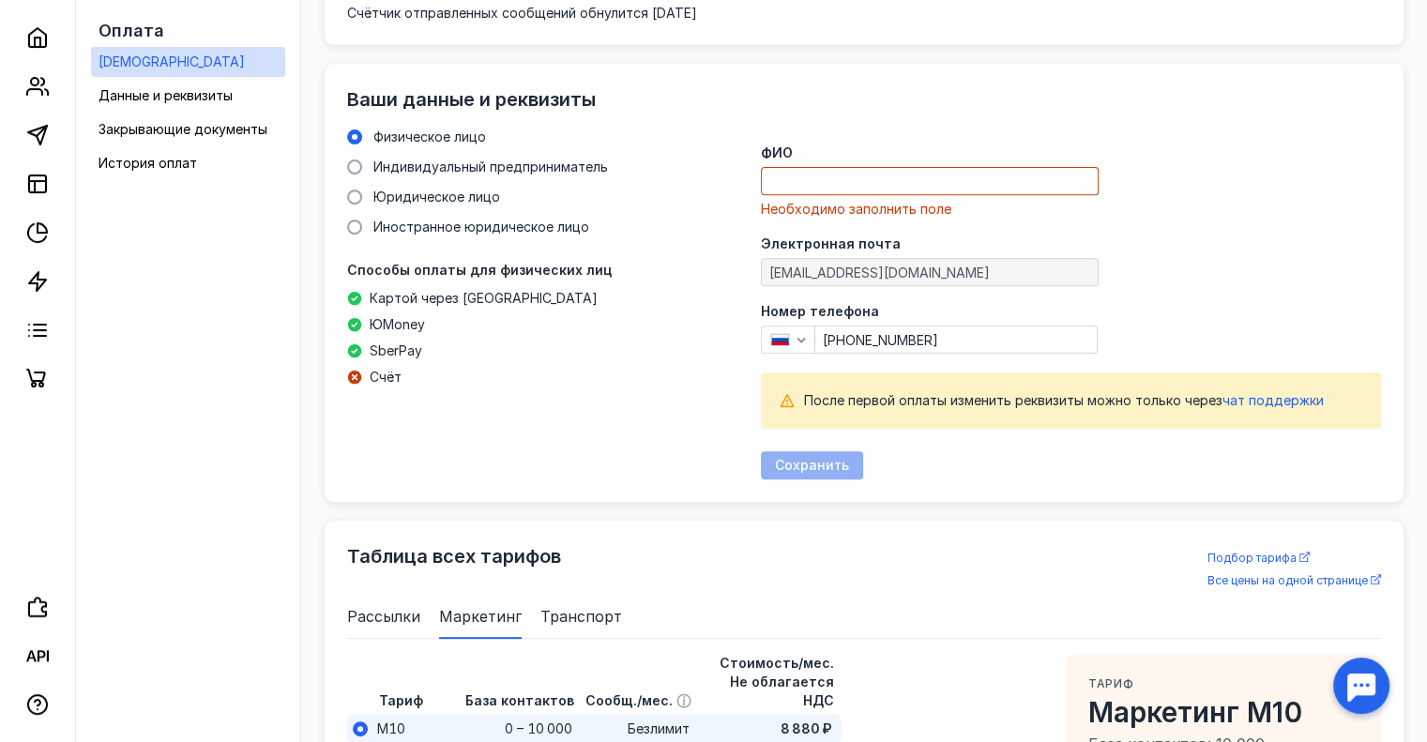
click at [901, 250] on div "Электронная почта [EMAIL_ADDRESS][DOMAIN_NAME]" at bounding box center [1071, 261] width 620 height 49
click at [896, 165] on div "ФИО Необходимо заполнить поле" at bounding box center [1071, 182] width 620 height 72
click at [894, 175] on input "ФИО" at bounding box center [930, 181] width 336 height 26
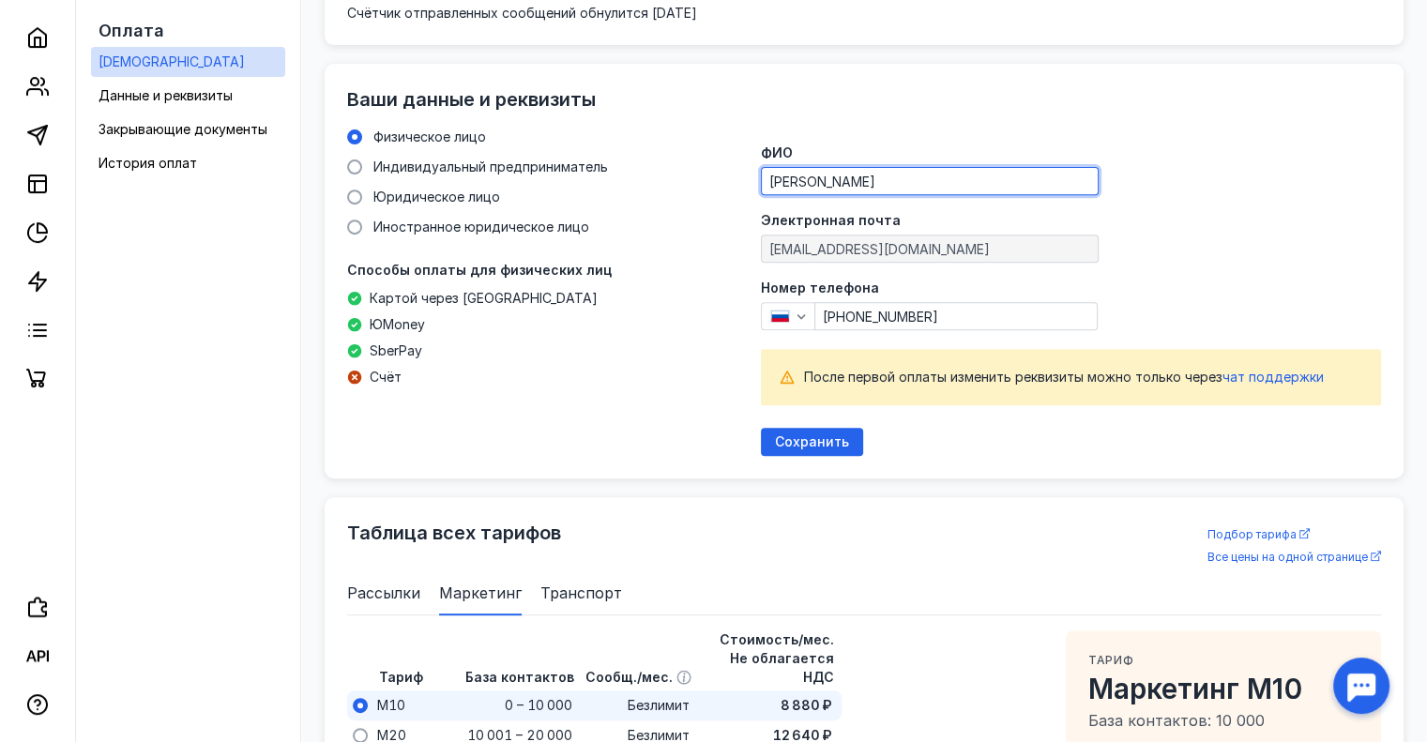
click at [940, 314] on input "[PHONE_NUMBER]" at bounding box center [955, 316] width 281 height 26
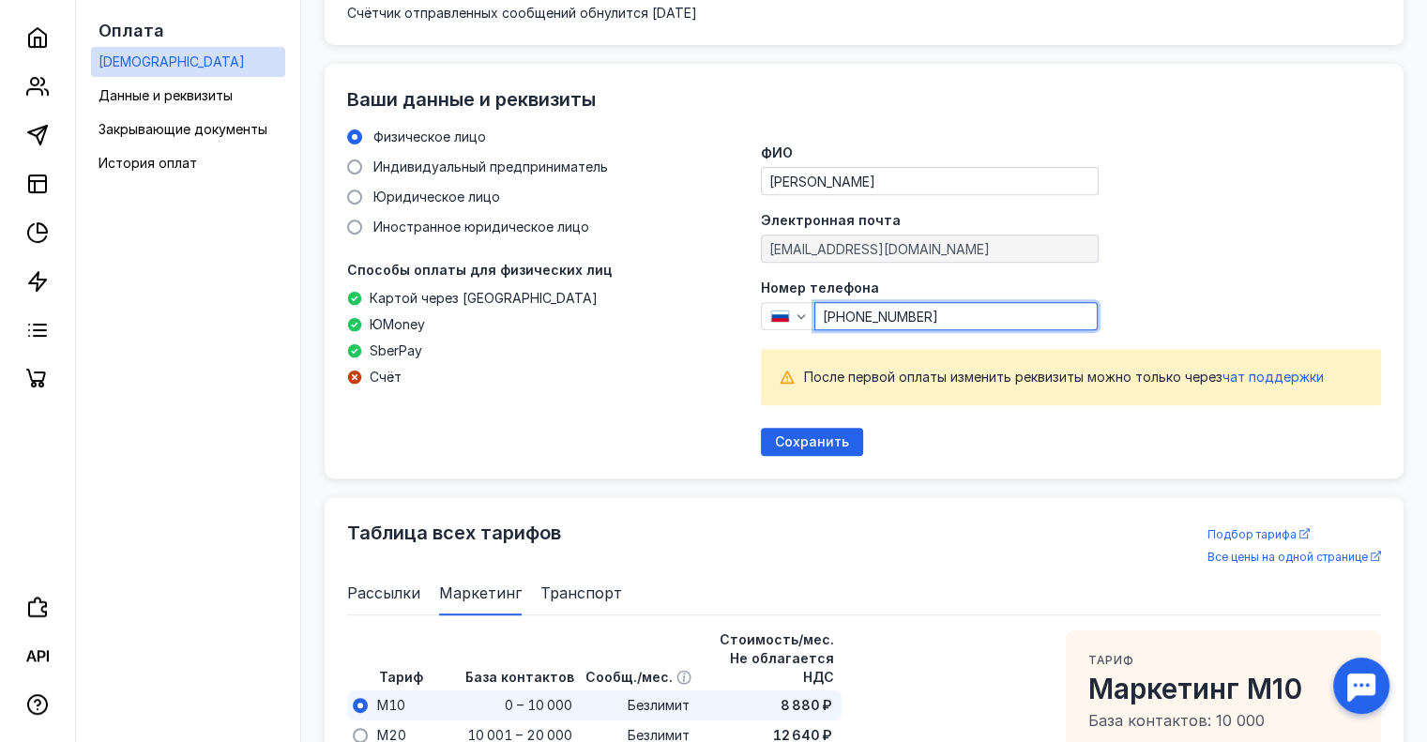
click at [893, 176] on input "[PERSON_NAME]" at bounding box center [930, 181] width 336 height 26
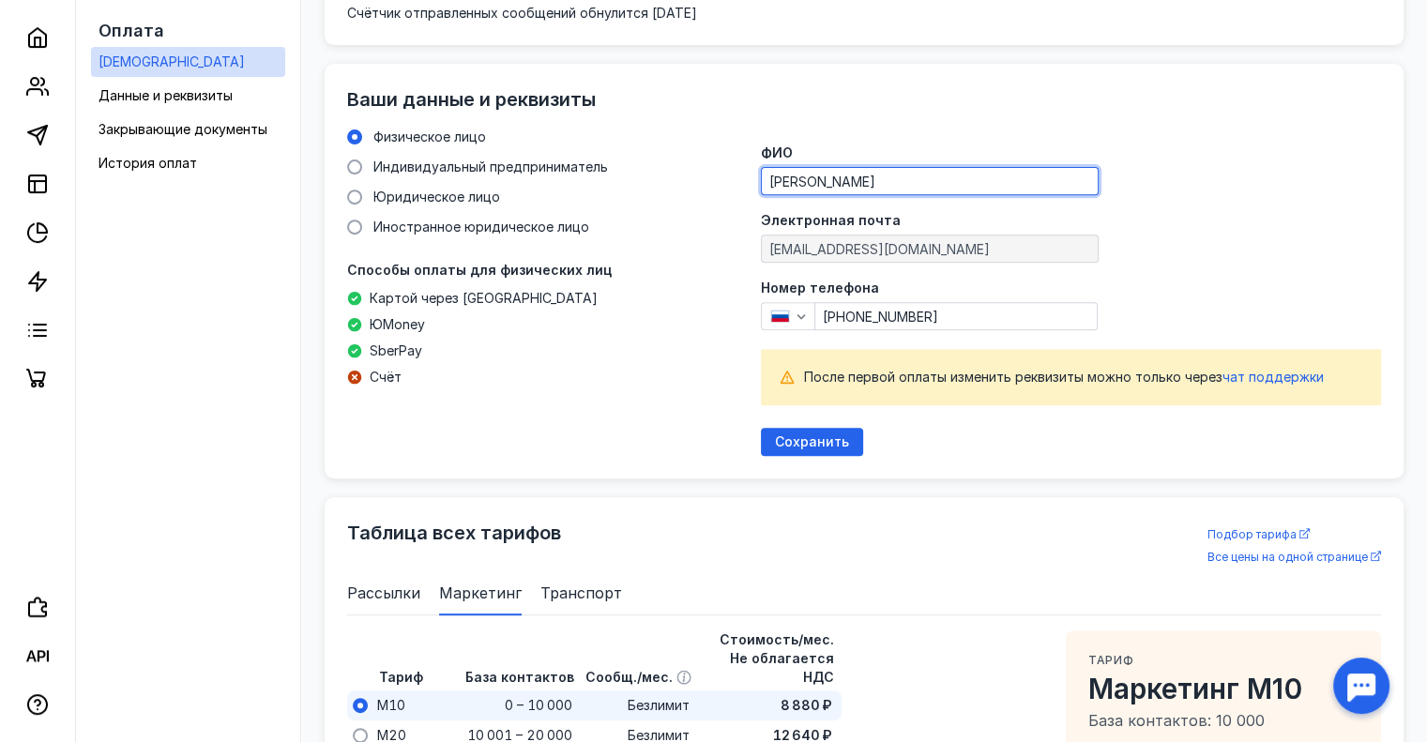
type input "[PERSON_NAME]"
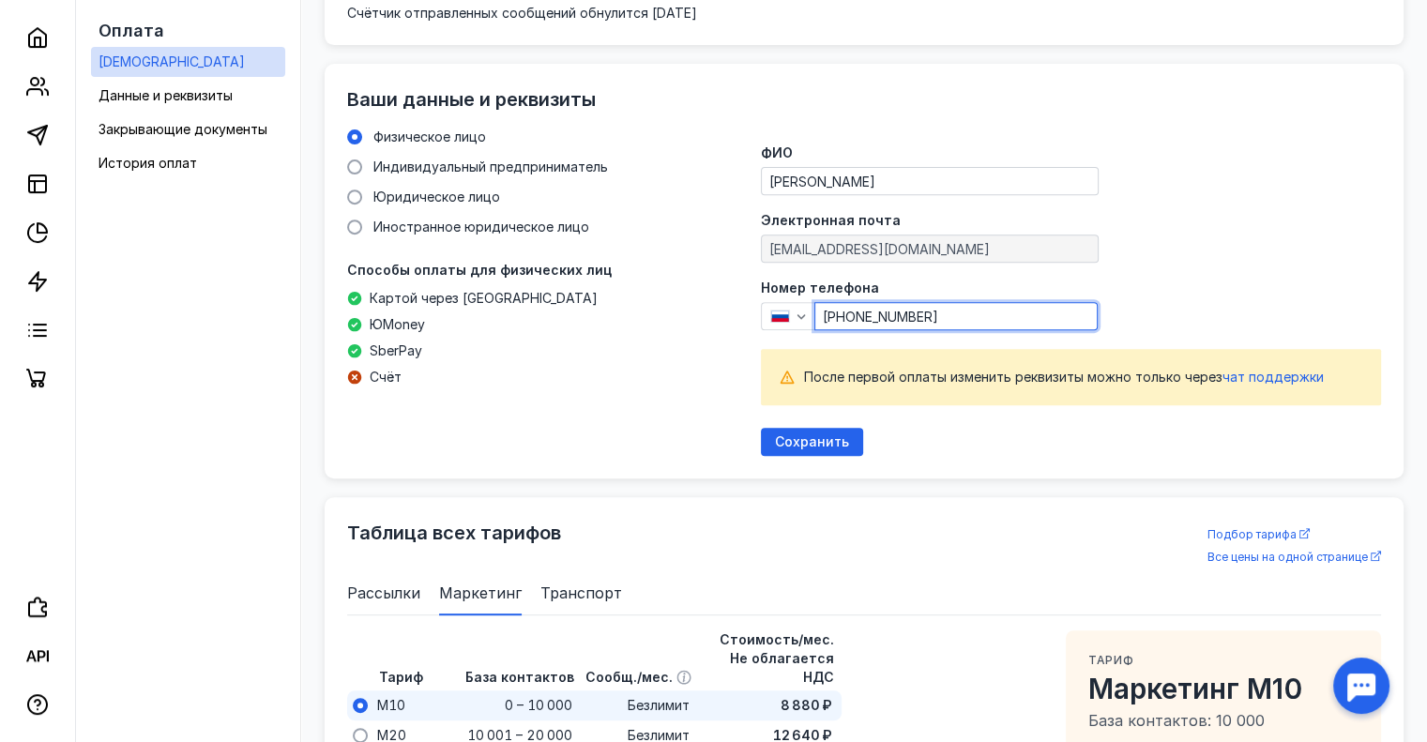
drag, startPoint x: 968, startPoint y: 313, endPoint x: 671, endPoint y: 298, distance: 297.7
click at [671, 298] on div "Физическое лицо Индивидуальный предприниматель Юридическое лицо Иностранное юри…" at bounding box center [864, 292] width 1034 height 328
paste input "39-60-01"
type input "[PHONE_NUMBER]"
click at [810, 446] on span "Сохранить" at bounding box center [812, 442] width 74 height 16
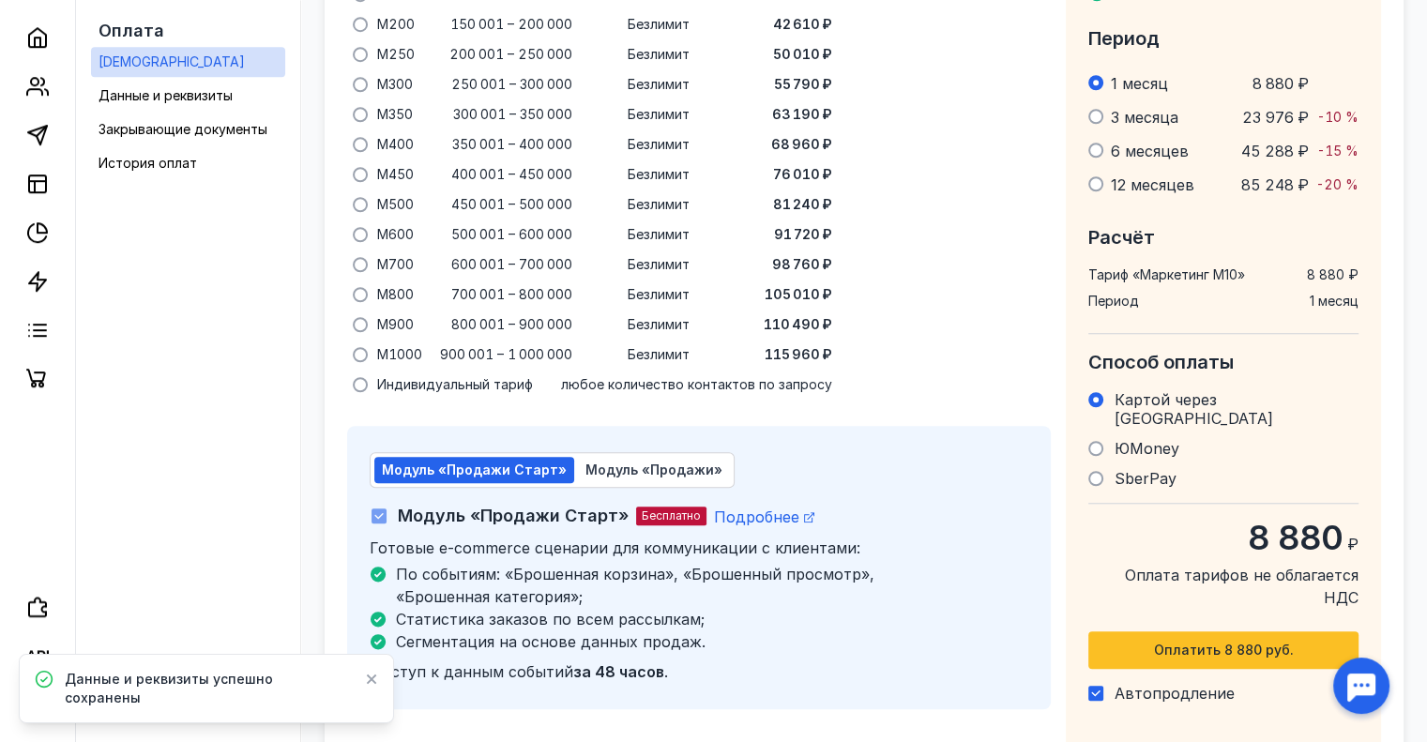
scroll to position [1546, 0]
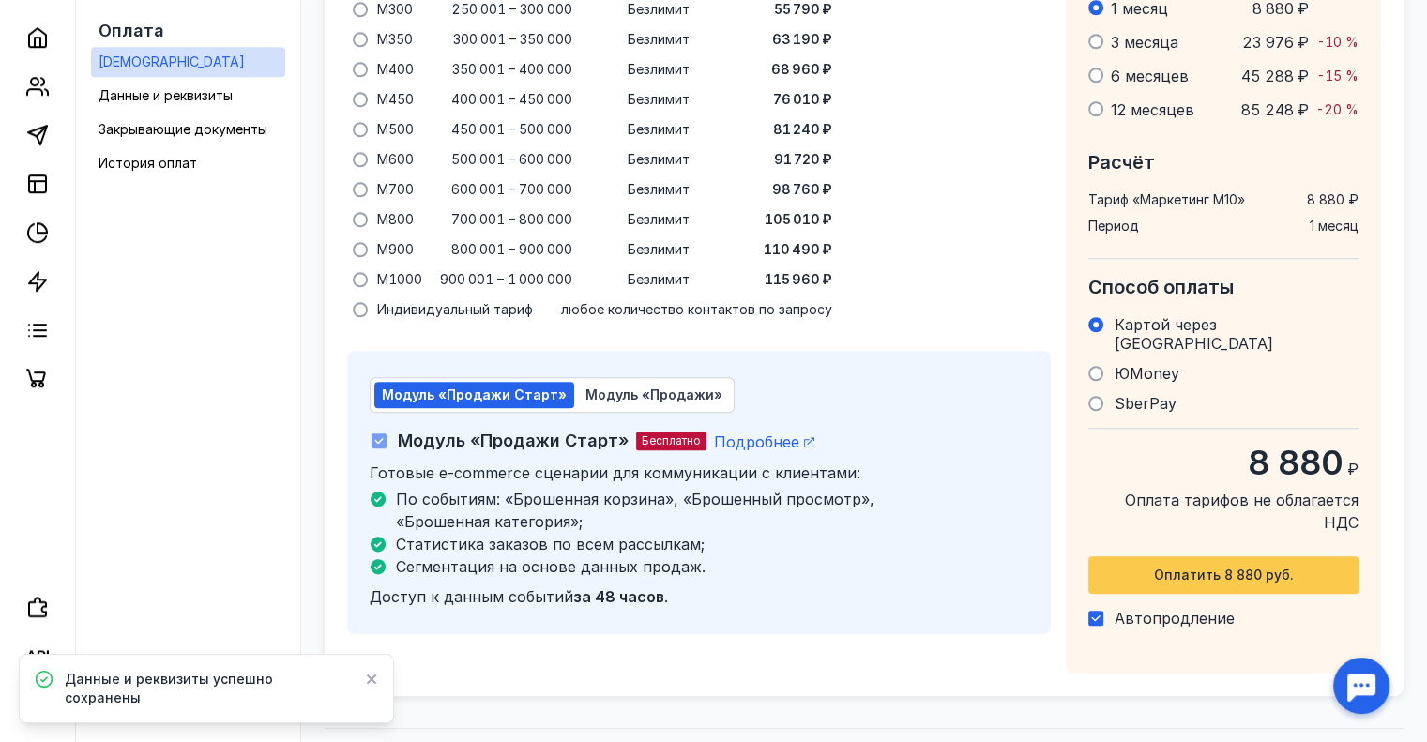
click at [1260, 568] on span "Оплатить 8 880 руб." at bounding box center [1224, 576] width 140 height 16
